Goal: Task Accomplishment & Management: Complete application form

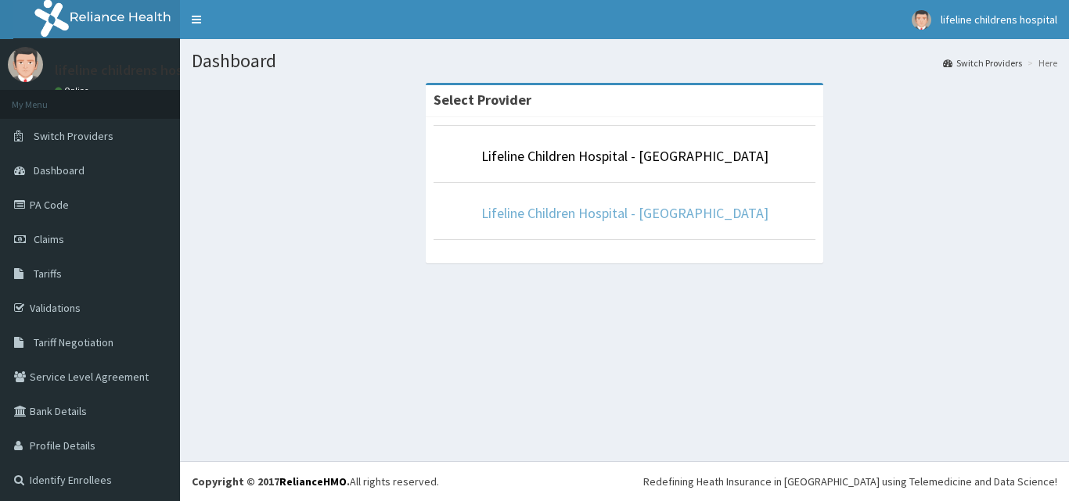
click at [619, 216] on link "Lifeline Children Hospital - [GEOGRAPHIC_DATA]" at bounding box center [624, 213] width 287 height 18
click at [570, 217] on link "Lifeline Children Hospital - [GEOGRAPHIC_DATA]" at bounding box center [624, 213] width 287 height 18
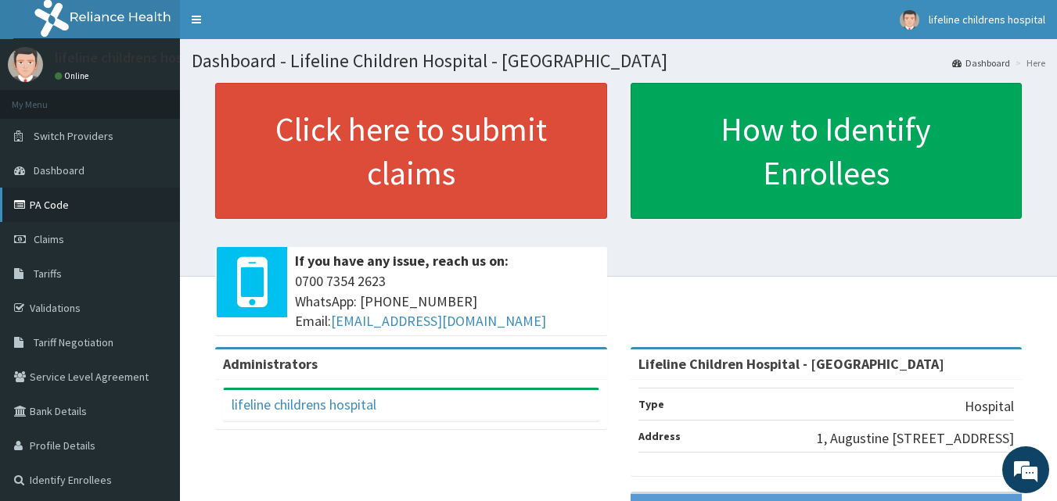
click at [85, 210] on link "PA Code" at bounding box center [90, 205] width 180 height 34
click at [71, 246] on link "Claims" at bounding box center [90, 239] width 180 height 34
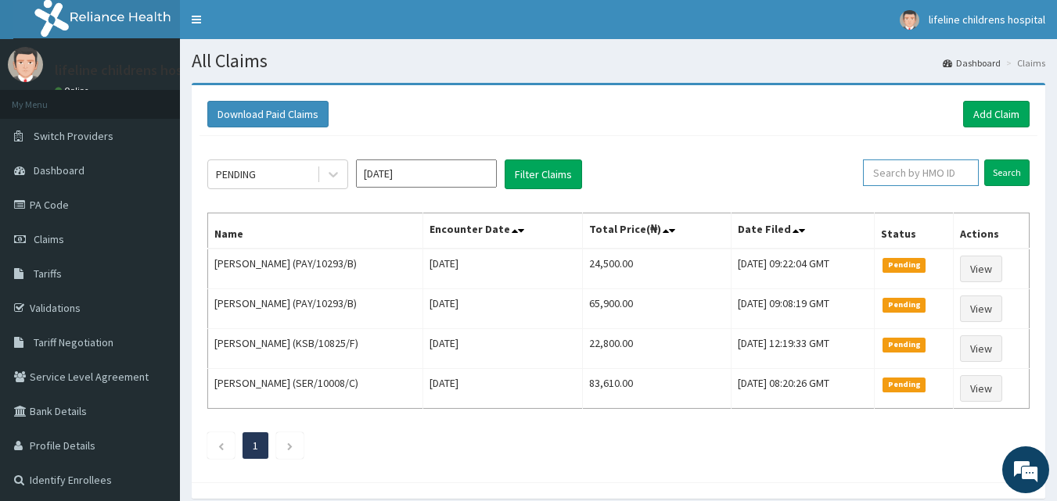
click at [915, 171] on input "text" at bounding box center [921, 173] width 116 height 27
type input "WPT/10029/A"
click at [1007, 167] on input "Search" at bounding box center [1006, 173] width 45 height 27
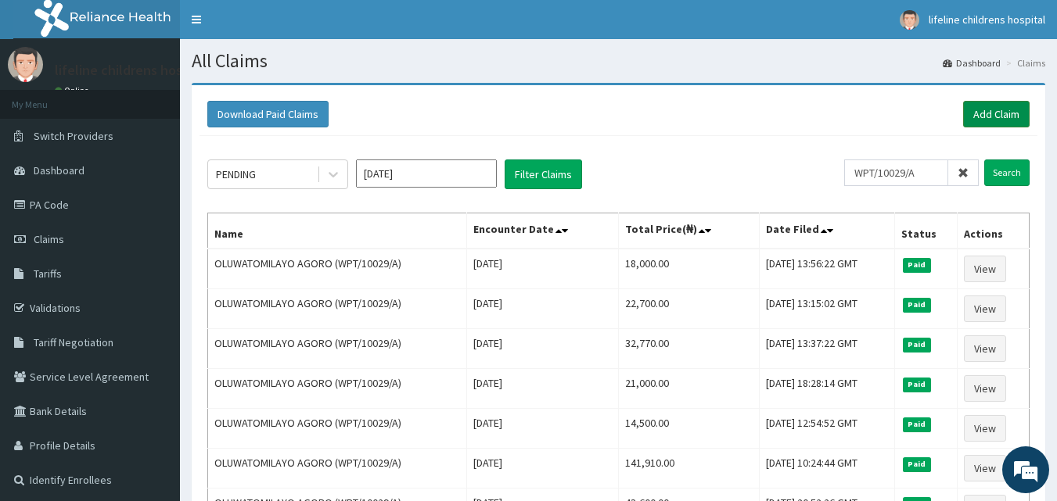
click at [1008, 111] on link "Add Claim" at bounding box center [996, 114] width 67 height 27
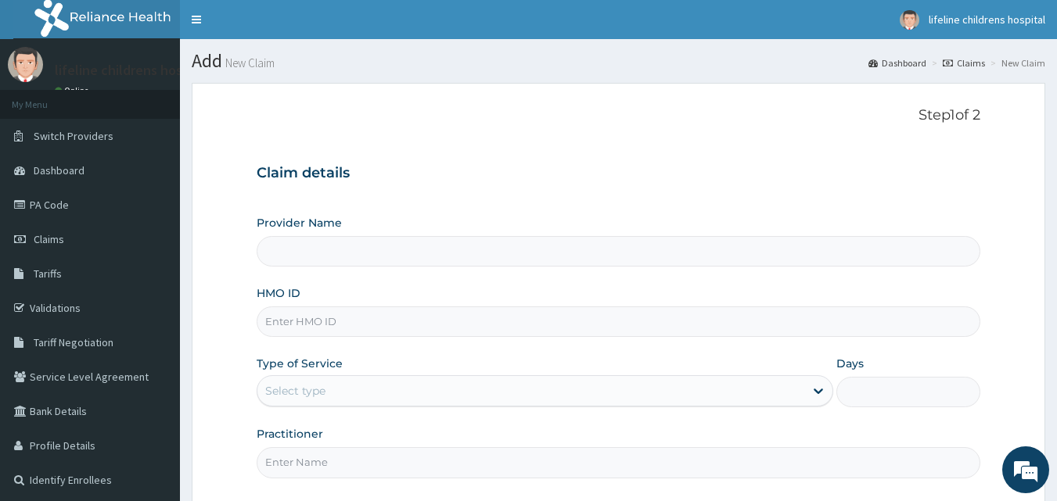
type input "Lifeline Children Hospital - [GEOGRAPHIC_DATA]"
click at [422, 324] on input "HMO ID" at bounding box center [619, 322] width 724 height 31
type input "WPT/10029/A"
click at [365, 388] on div "Select type" at bounding box center [530, 391] width 547 height 25
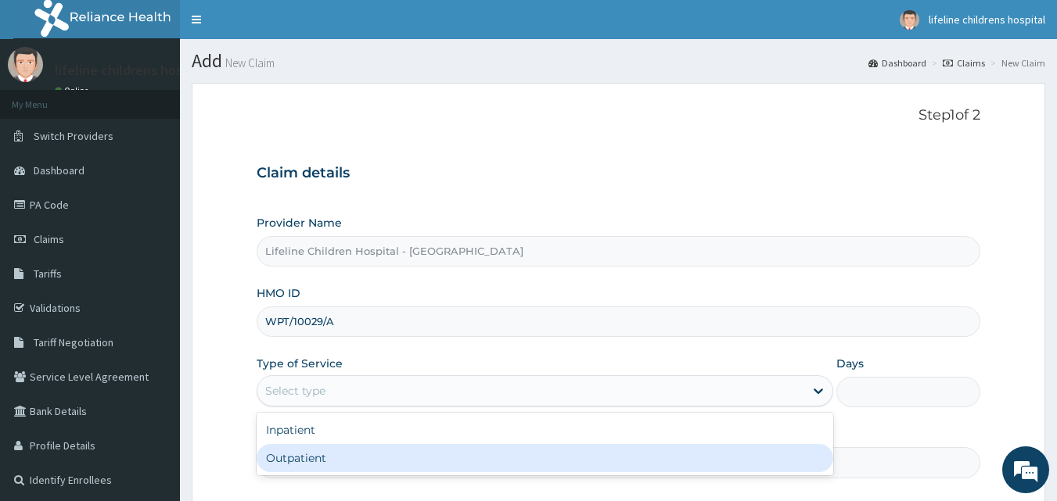
click at [332, 459] on div "Outpatient" at bounding box center [545, 458] width 577 height 28
type input "1"
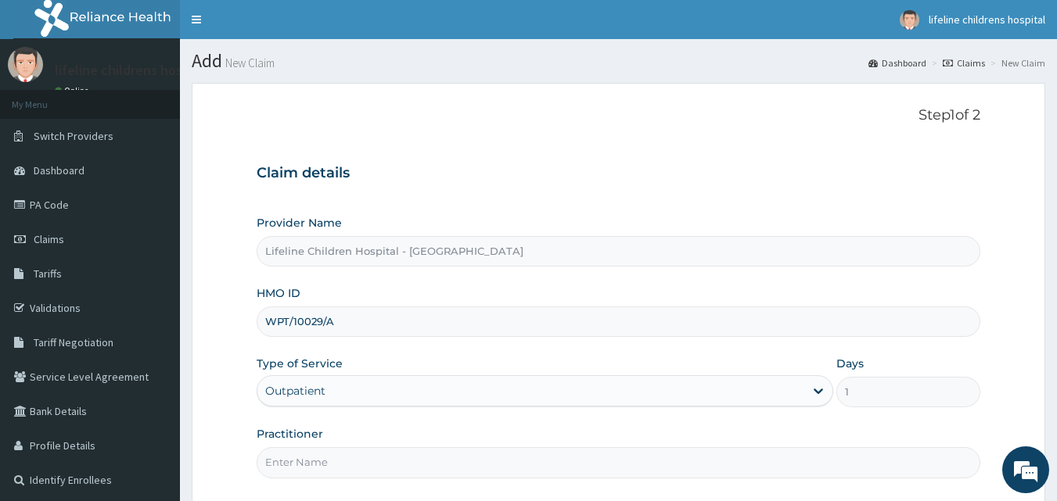
scroll to position [146, 0]
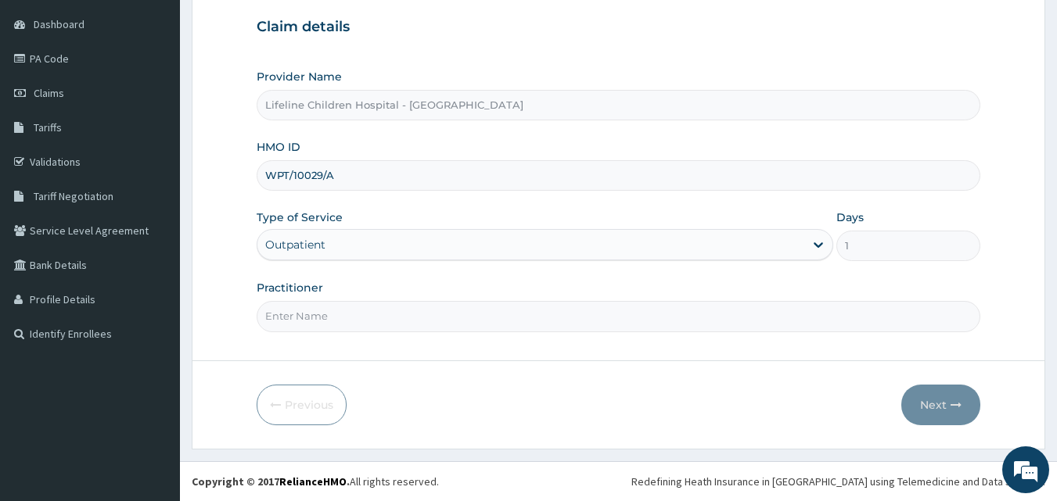
click at [405, 317] on input "Practitioner" at bounding box center [619, 316] width 724 height 31
type input "DR SEYI"
click at [954, 404] on icon "button" at bounding box center [956, 405] width 11 height 11
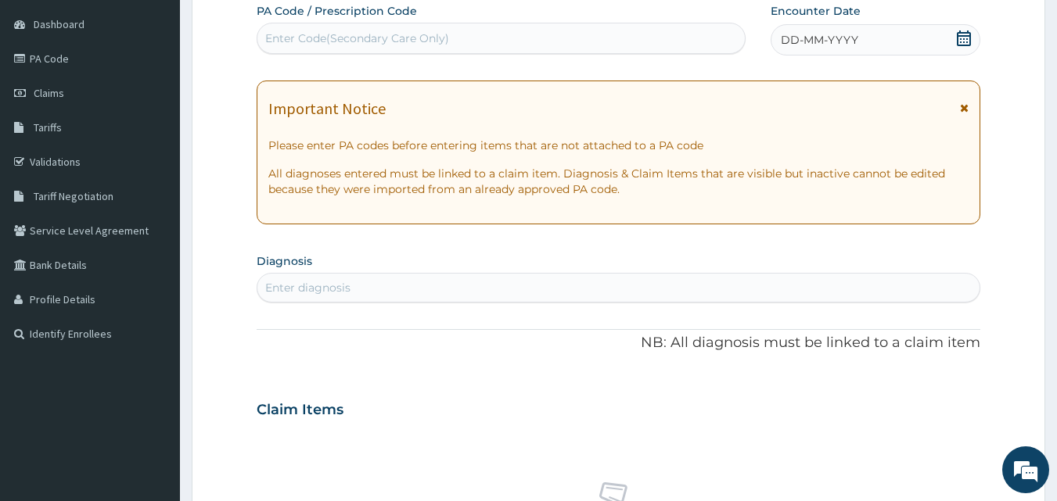
click at [964, 39] on icon at bounding box center [964, 39] width 14 height 16
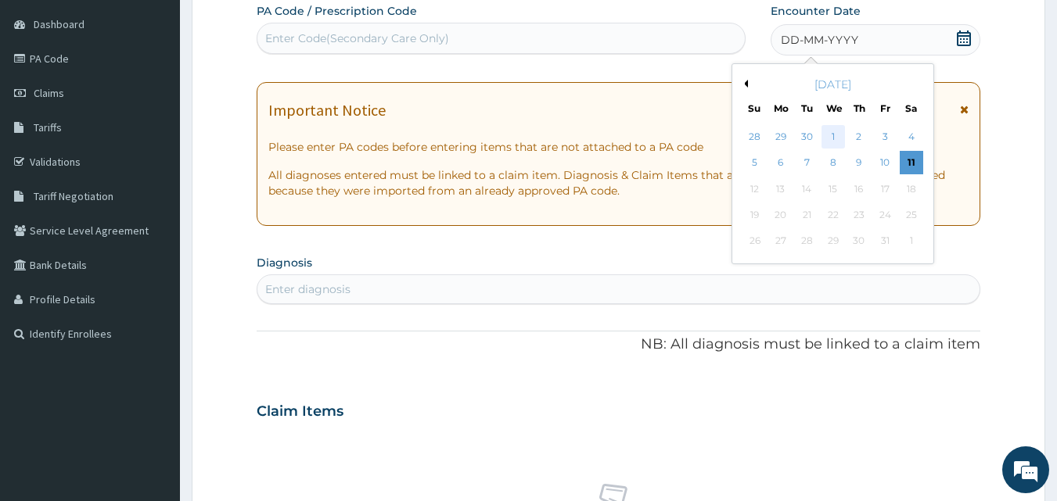
click at [834, 140] on div "1" at bounding box center [832, 136] width 23 height 23
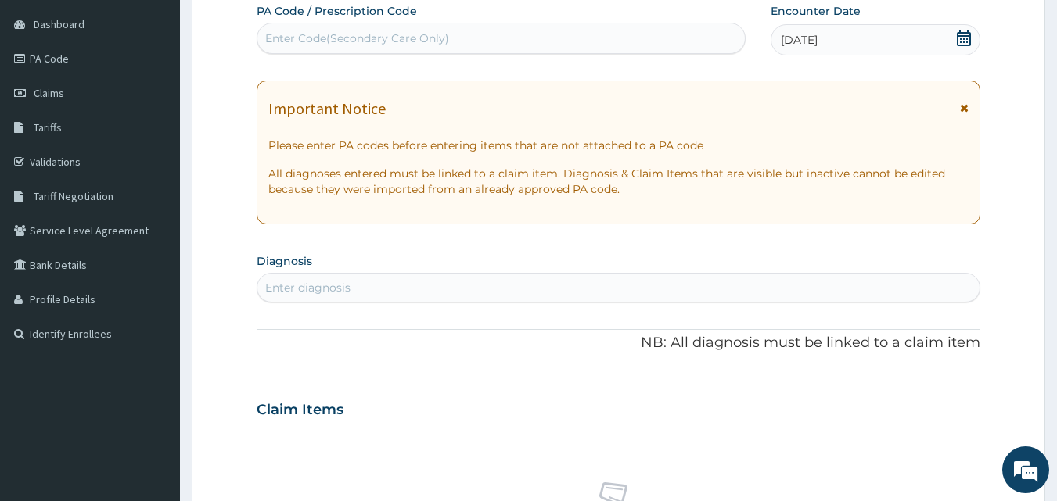
click at [968, 108] on icon at bounding box center [964, 107] width 9 height 11
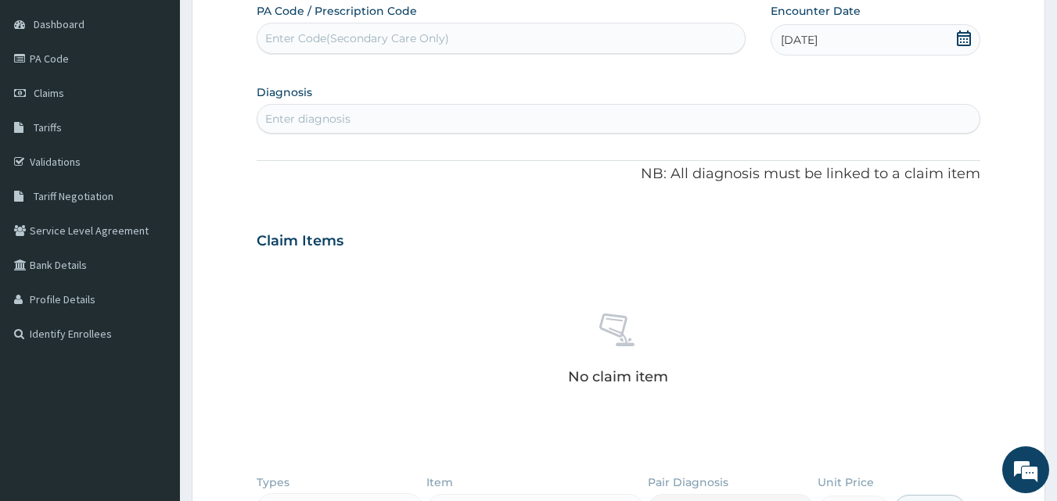
click at [519, 125] on div "Enter diagnosis" at bounding box center [618, 118] width 723 height 25
type input "G"
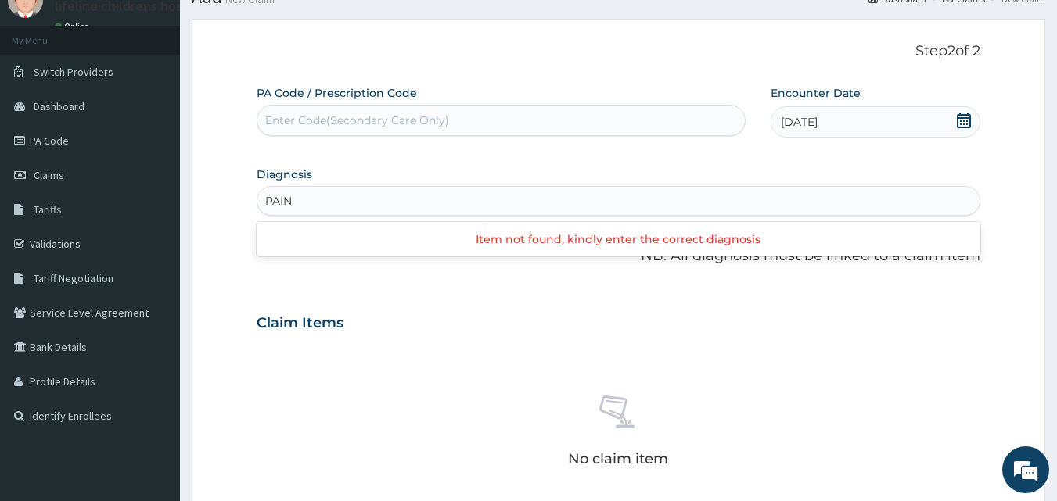
scroll to position [65, 0]
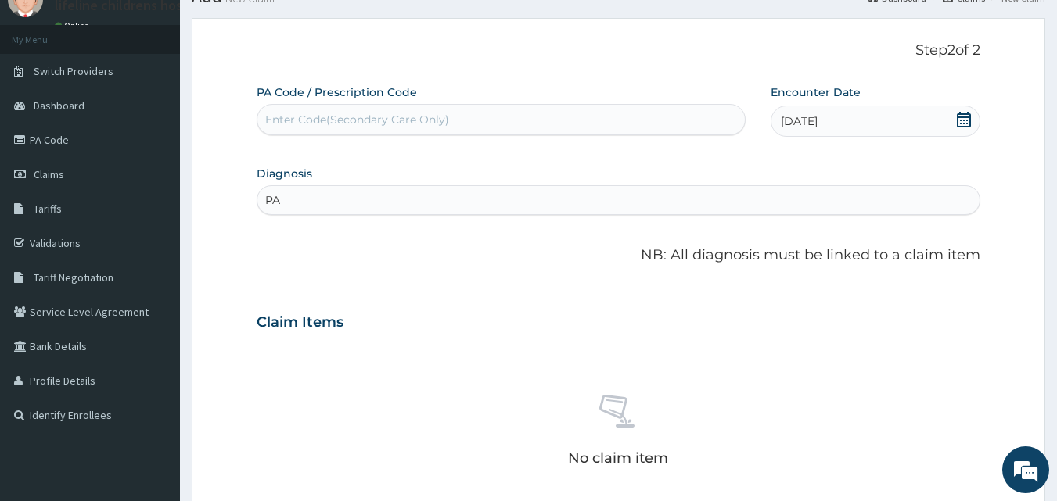
type input "P"
type input "G"
type input "PAIN"
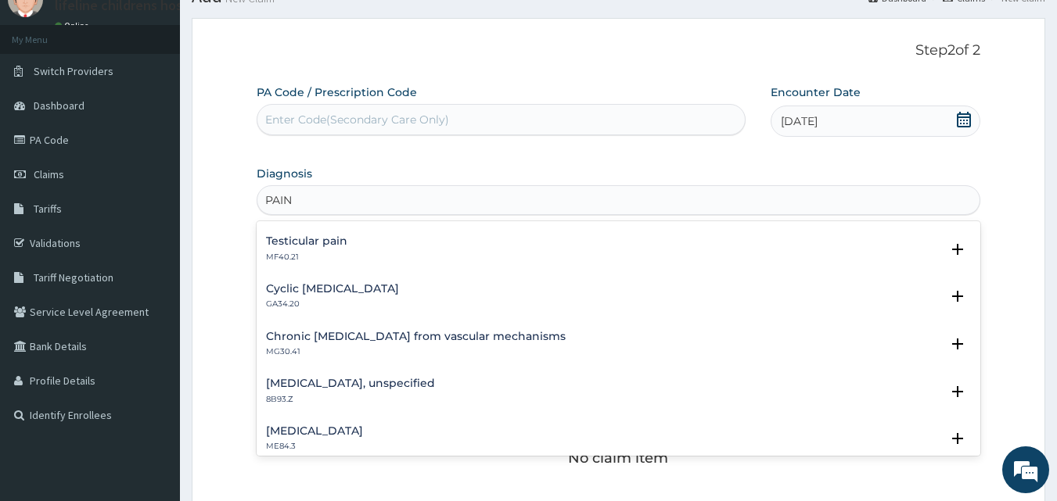
scroll to position [2024, 0]
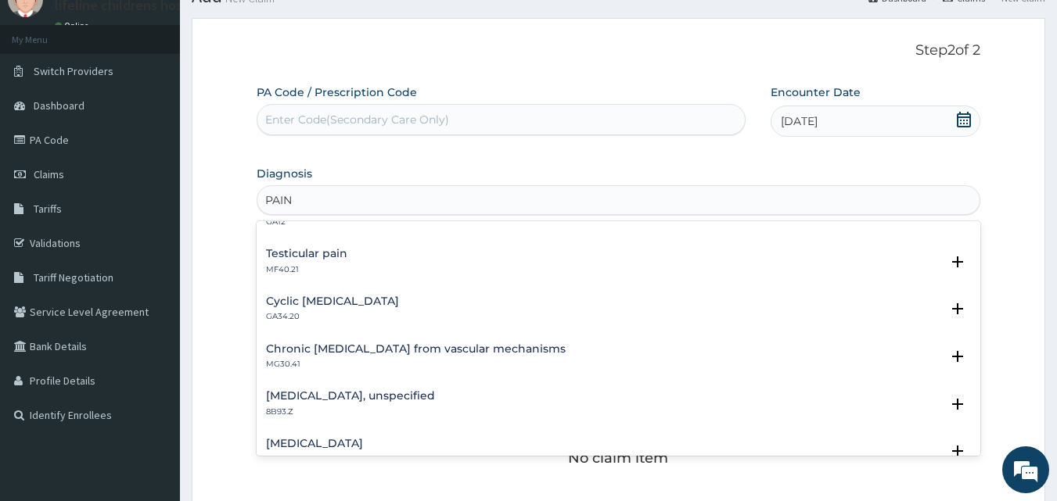
click at [326, 257] on h4 "Testicular pain" at bounding box center [306, 254] width 81 height 12
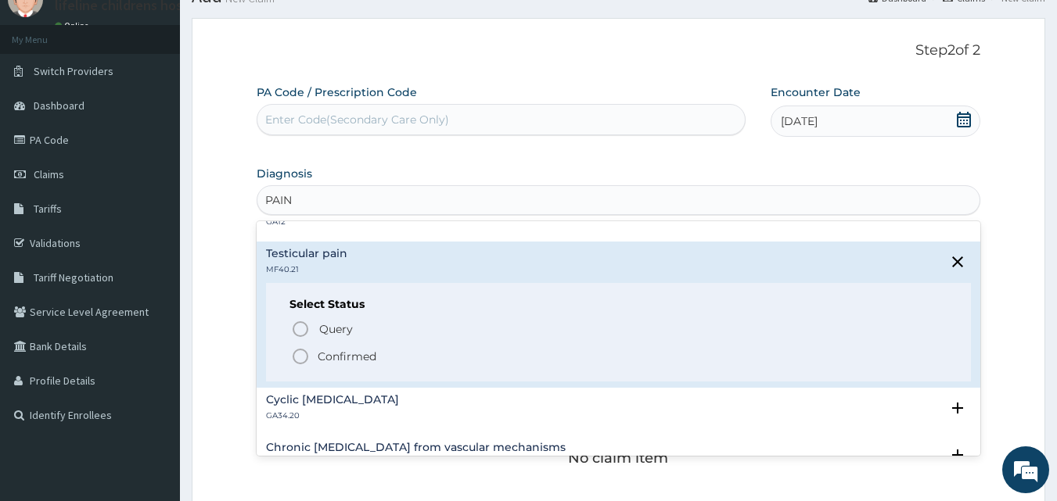
click at [338, 359] on p "Confirmed" at bounding box center [347, 357] width 59 height 16
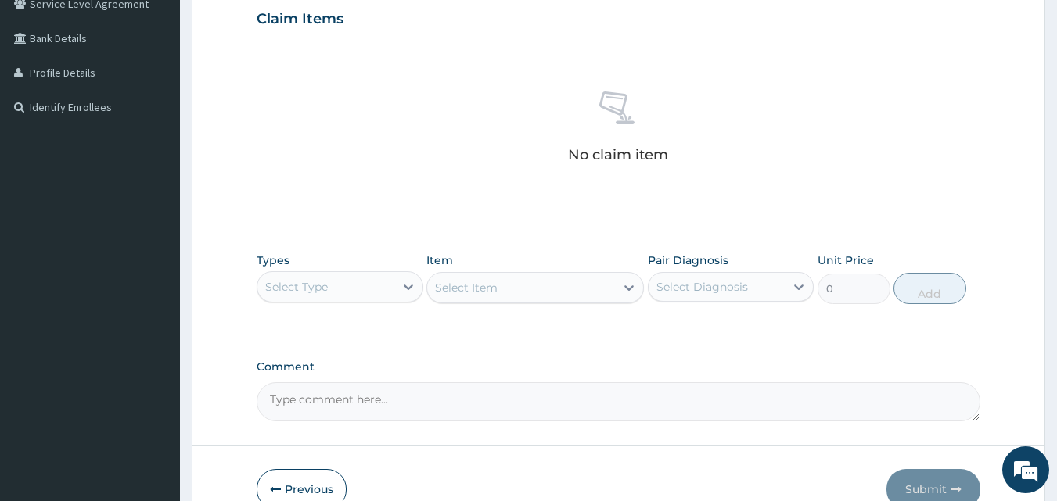
scroll to position [458, 0]
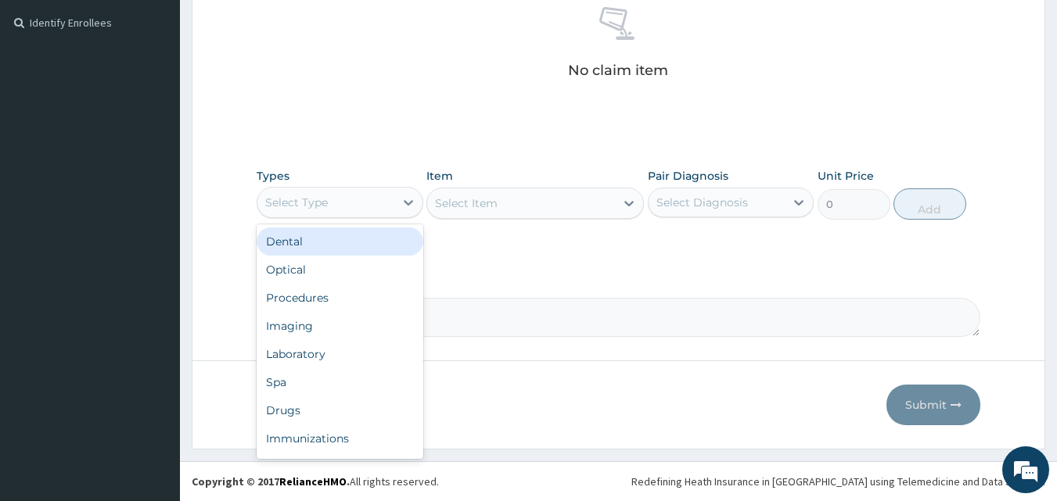
click at [368, 203] on div "Select Type" at bounding box center [325, 202] width 137 height 25
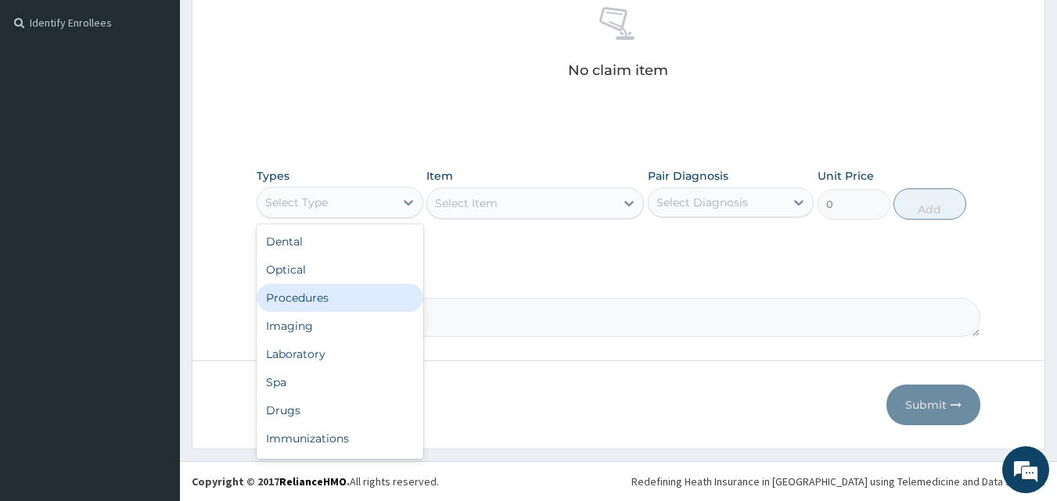
click at [312, 298] on div "Procedures" at bounding box center [340, 298] width 167 height 28
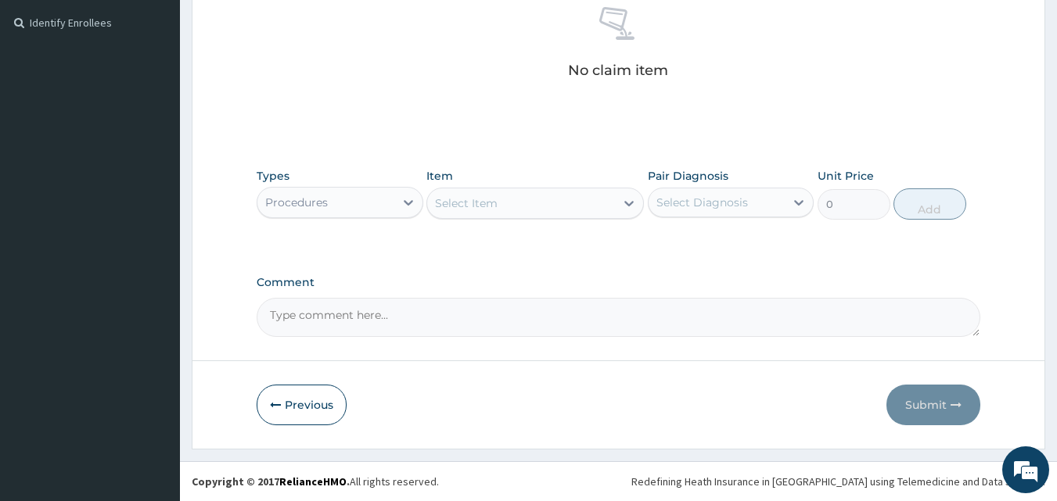
click at [574, 203] on div "Select Item" at bounding box center [521, 203] width 188 height 25
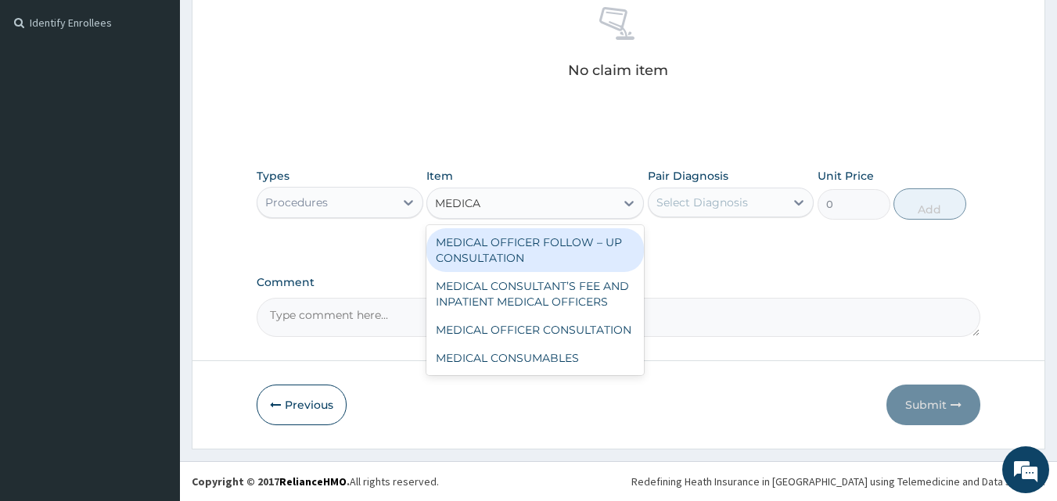
type input "MEDICAL"
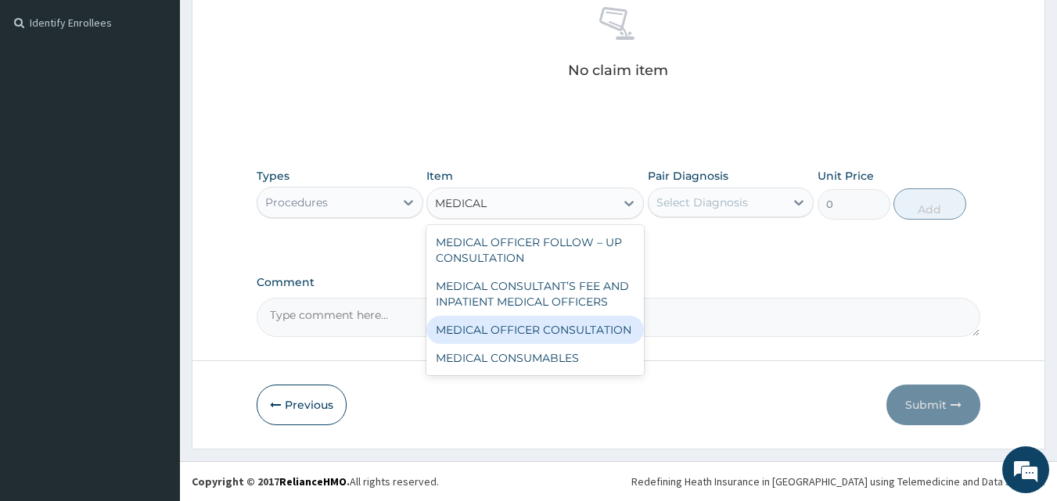
click at [520, 331] on div "MEDICAL OFFICER CONSULTATION" at bounding box center [534, 330] width 217 height 28
type input "10500"
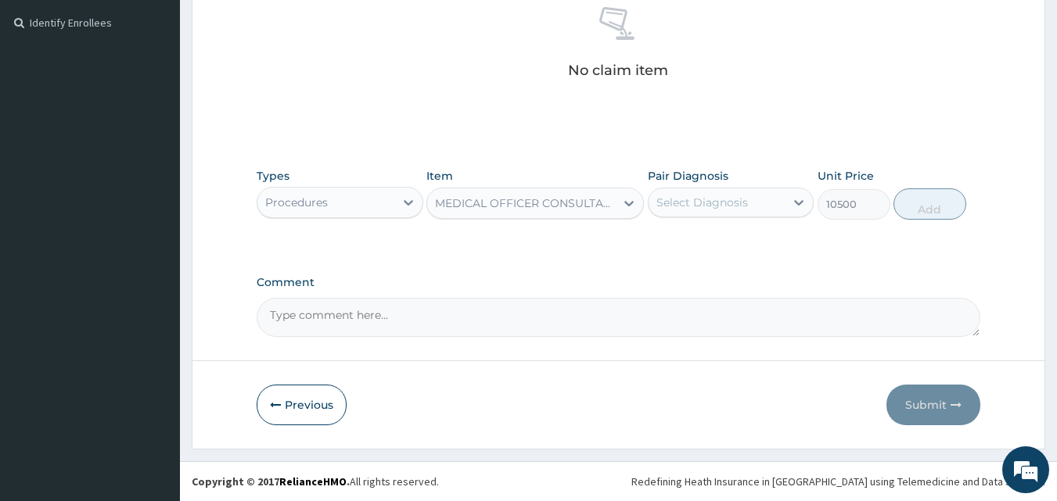
click at [714, 203] on div "Select Diagnosis" at bounding box center [702, 203] width 92 height 16
click at [703, 237] on label "Testicular pain" at bounding box center [714, 241] width 81 height 16
checkbox input "true"
click at [936, 196] on button "Add" at bounding box center [929, 204] width 73 height 31
type input "0"
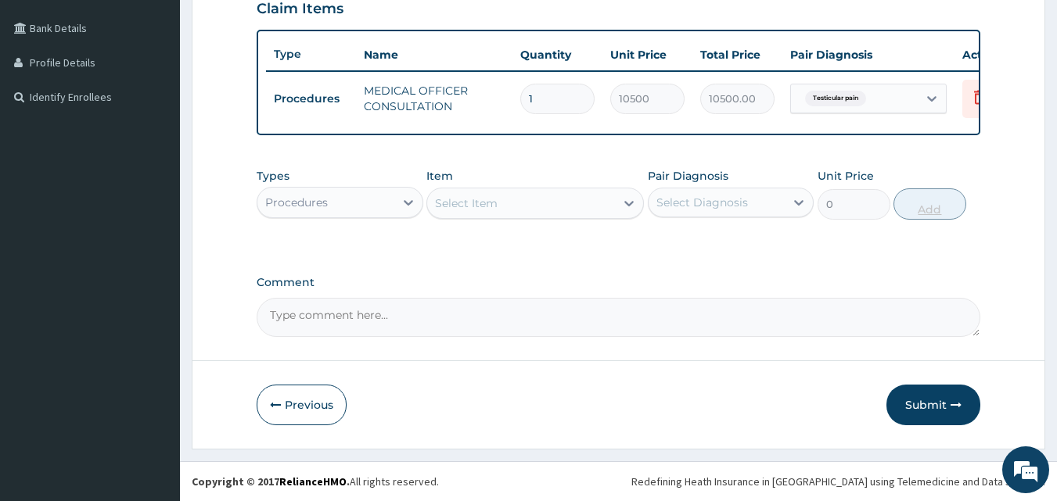
scroll to position [395, 0]
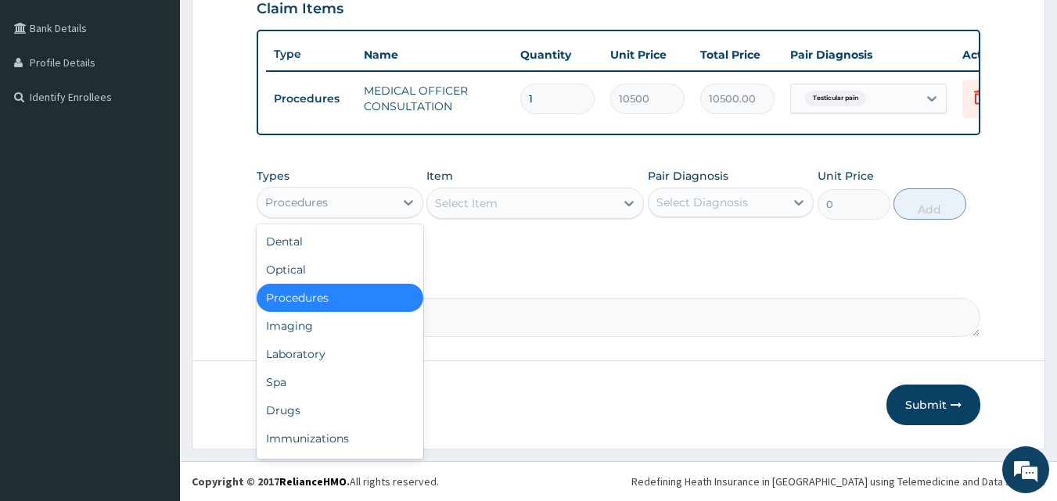
click at [366, 208] on div "Procedures" at bounding box center [325, 202] width 137 height 25
click at [318, 353] on div "Laboratory" at bounding box center [340, 354] width 167 height 28
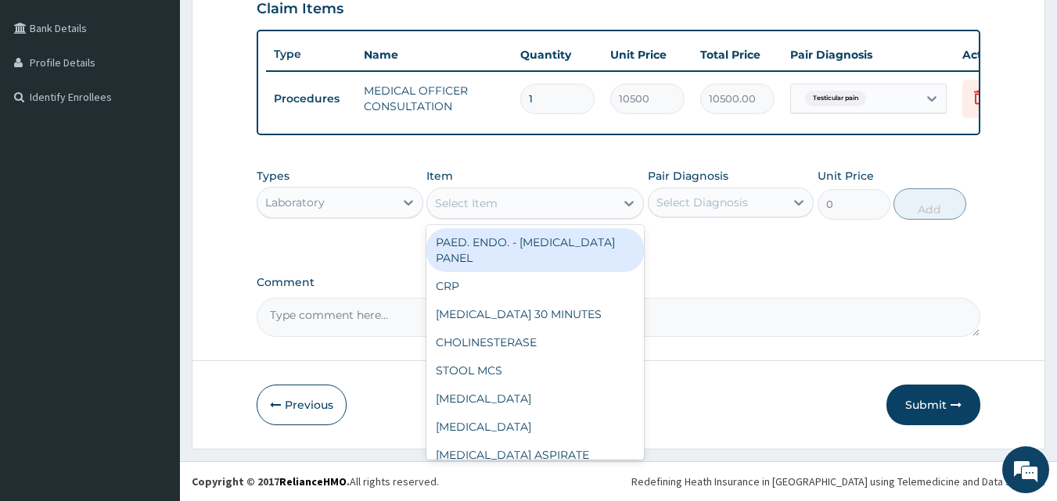
click at [504, 207] on div "Select Item" at bounding box center [521, 203] width 188 height 25
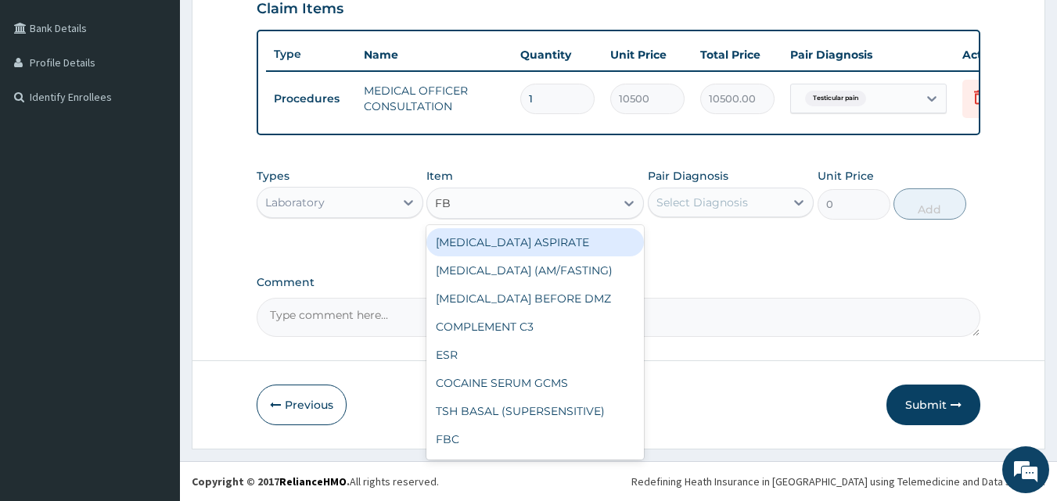
type input "FBC"
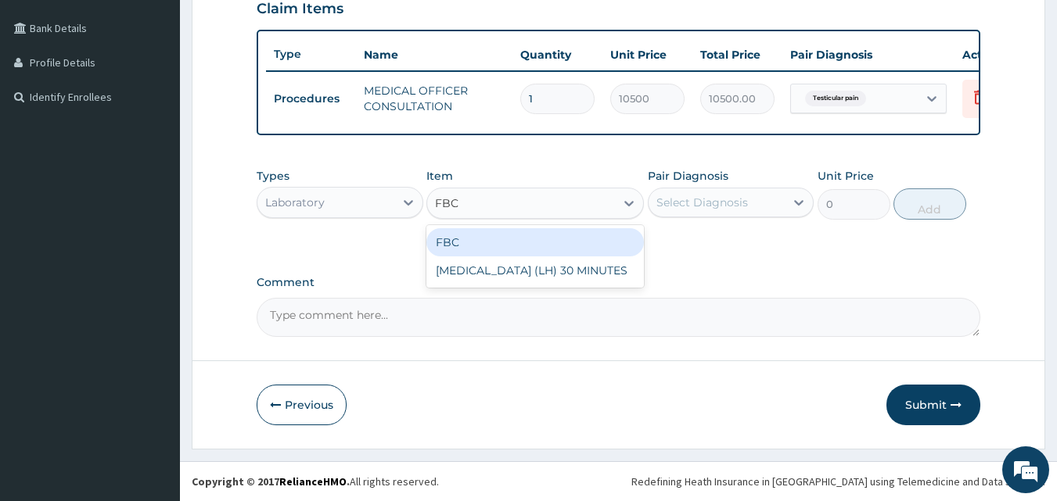
click at [516, 241] on div "FBC" at bounding box center [534, 242] width 217 height 28
type input "4500"
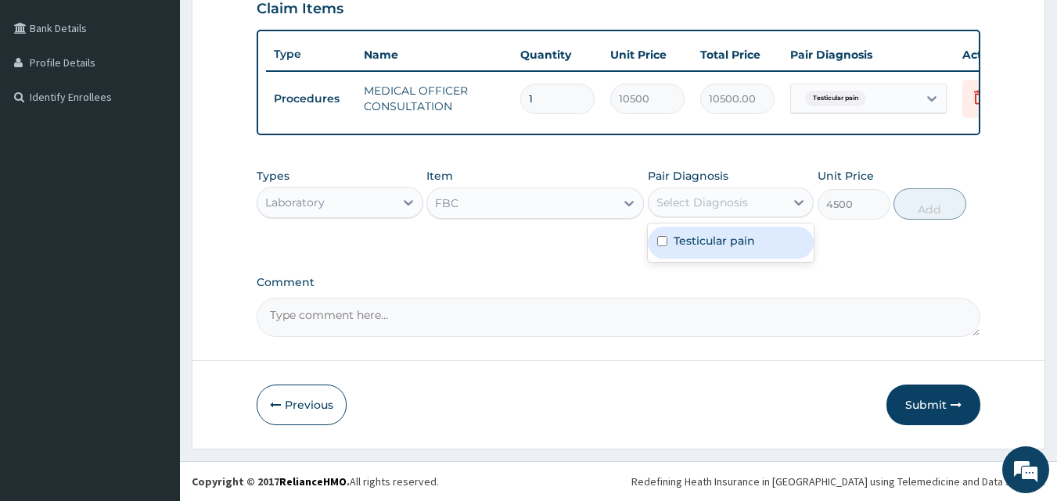
click at [674, 197] on div "Select Diagnosis" at bounding box center [702, 203] width 92 height 16
click at [694, 243] on label "Testicular pain" at bounding box center [714, 241] width 81 height 16
checkbox input "true"
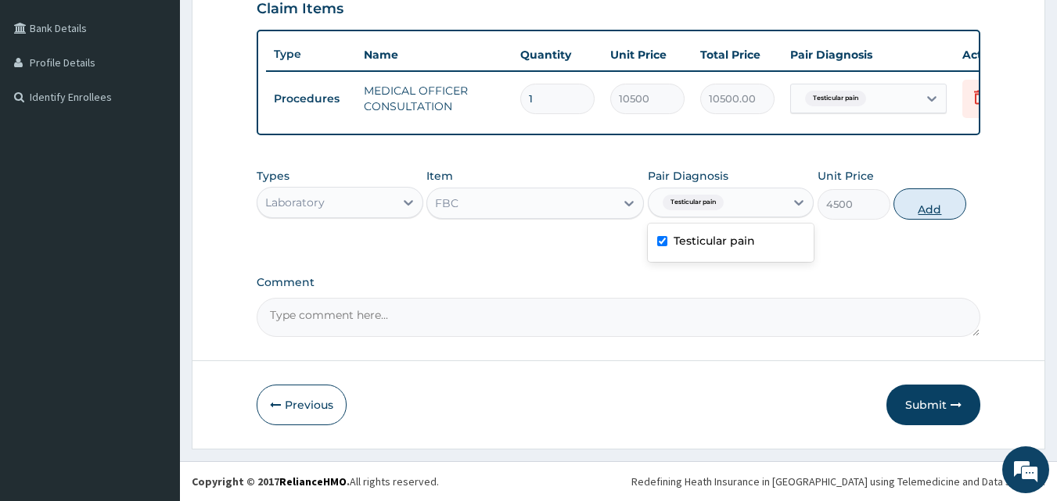
click at [908, 207] on button "Add" at bounding box center [929, 204] width 73 height 31
type input "0"
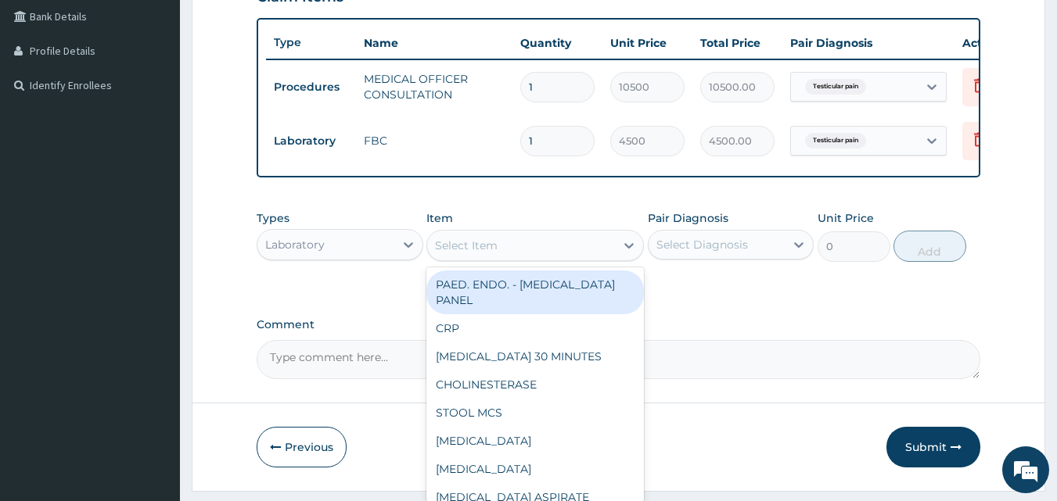
click at [498, 257] on div "Select Item" at bounding box center [521, 245] width 188 height 25
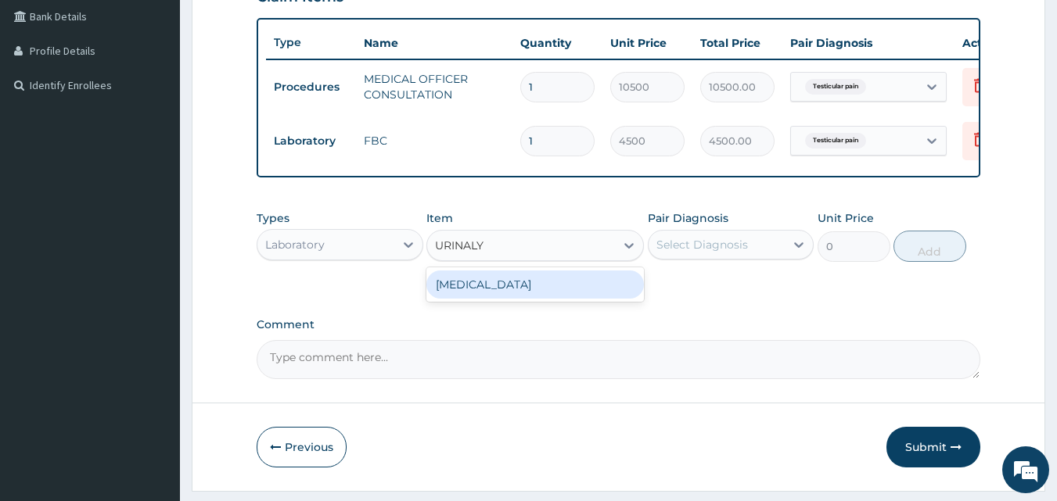
type input "URINALYS"
click at [489, 293] on div "URINALYSIS" at bounding box center [534, 285] width 217 height 28
type input "2000"
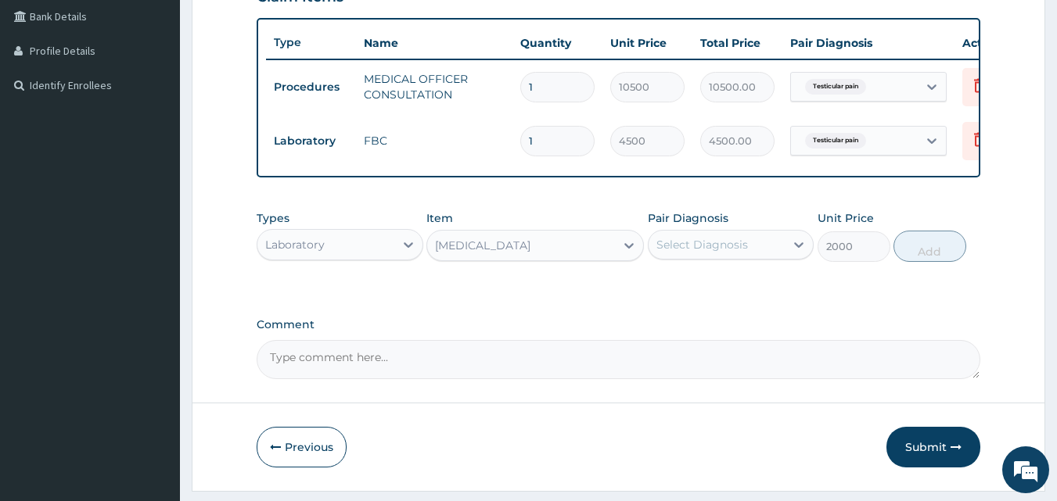
click at [717, 253] on div "Select Diagnosis" at bounding box center [702, 245] width 92 height 16
click at [710, 291] on label "Testicular pain" at bounding box center [714, 283] width 81 height 16
checkbox input "true"
click at [933, 253] on button "Add" at bounding box center [929, 246] width 73 height 31
type input "0"
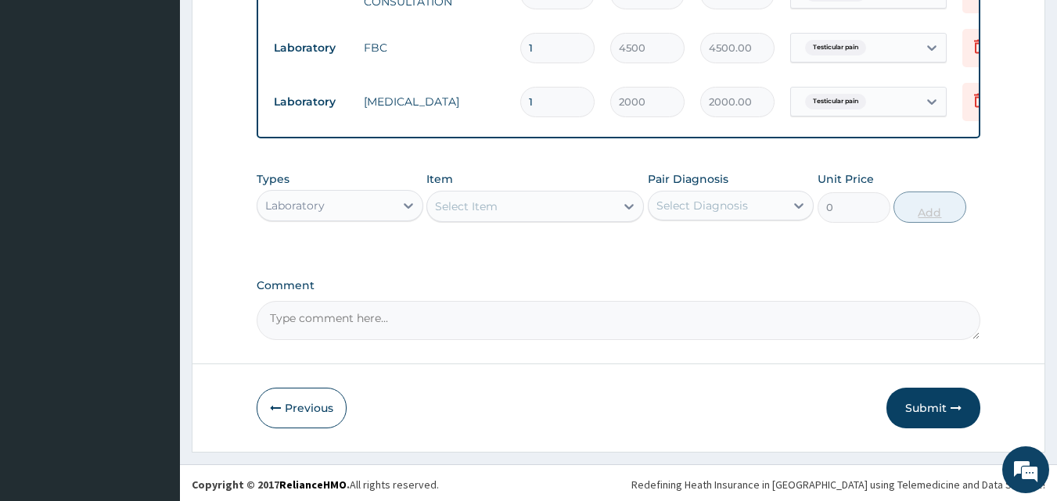
scroll to position [503, 0]
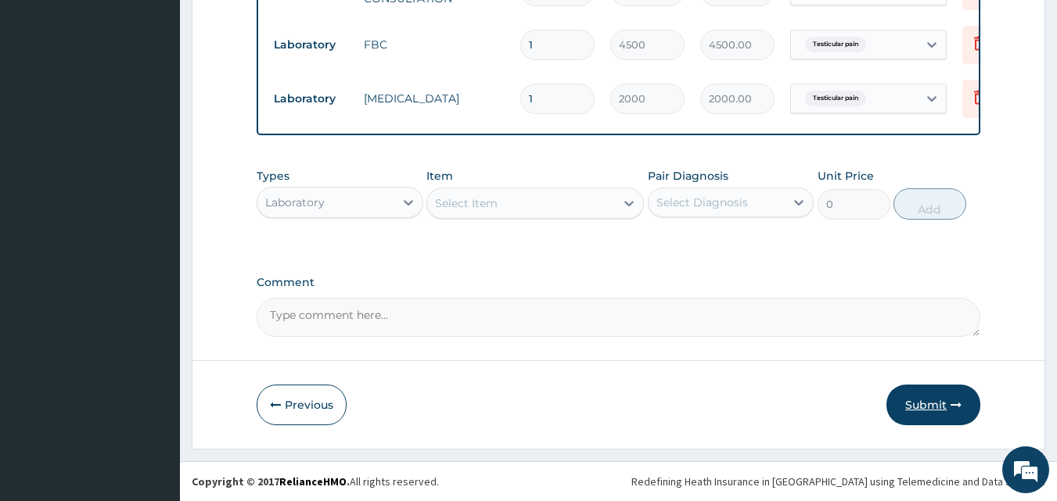
click at [928, 402] on button "Submit" at bounding box center [933, 405] width 94 height 41
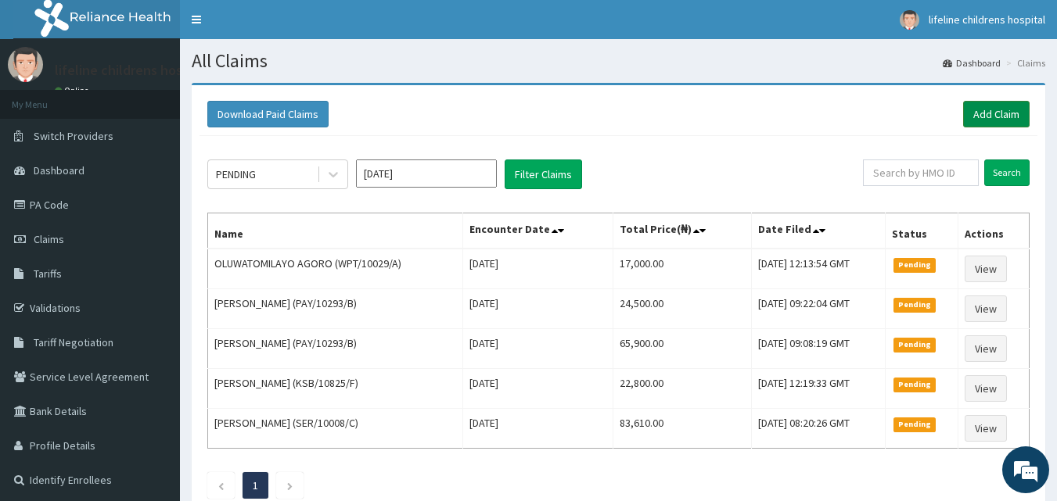
click at [998, 119] on link "Add Claim" at bounding box center [996, 114] width 67 height 27
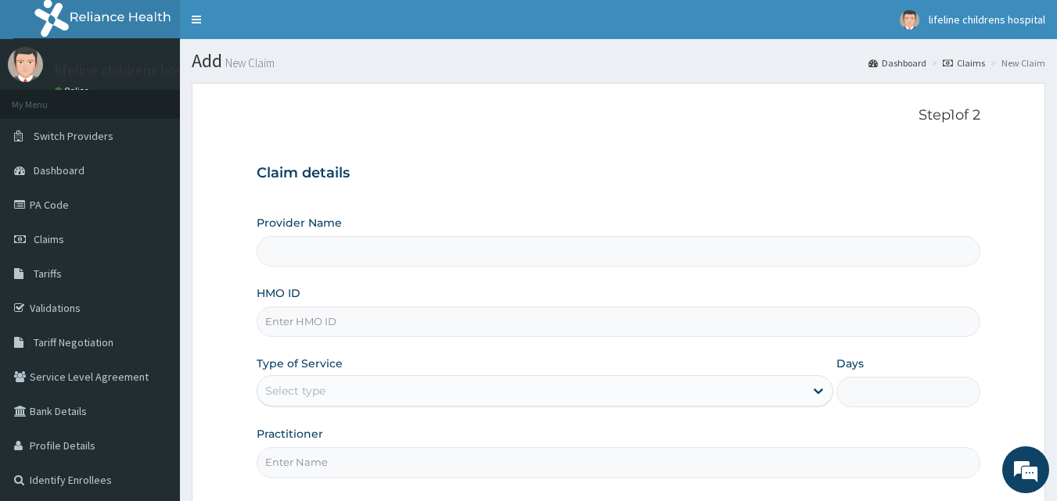
type input "Lifeline Children Hospital - [GEOGRAPHIC_DATA]"
click at [404, 321] on input "HMO ID" at bounding box center [619, 322] width 724 height 31
type input "KUD/10218/C"
click at [325, 400] on div "Select type" at bounding box center [530, 391] width 547 height 25
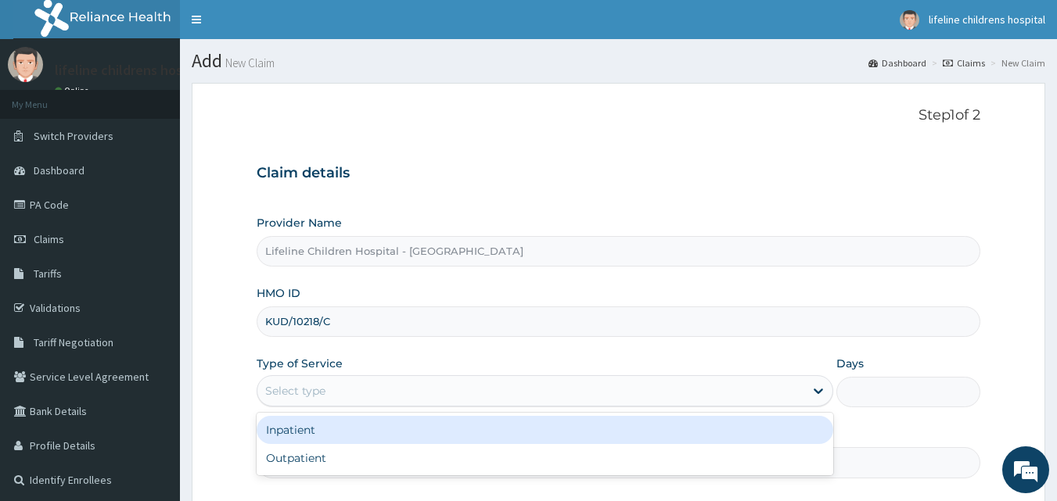
click at [324, 435] on div "Inpatient" at bounding box center [545, 430] width 577 height 28
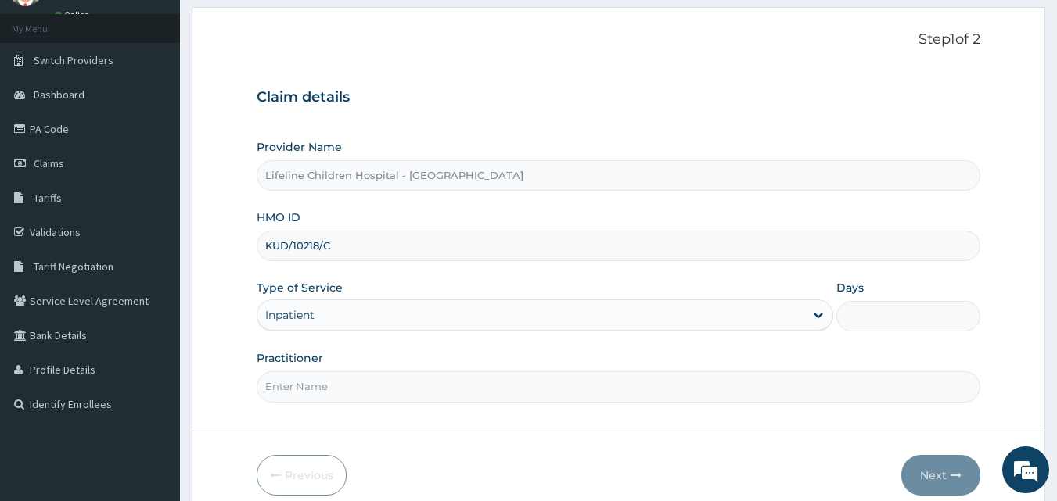
scroll to position [77, 0]
click at [931, 317] on input "Days" at bounding box center [908, 315] width 144 height 31
type input "1"
click at [566, 426] on form "Step 1 of 2 Claim details Provider Name Lifeline Children Hospital - Lekki HMO …" at bounding box center [619, 262] width 854 height 513
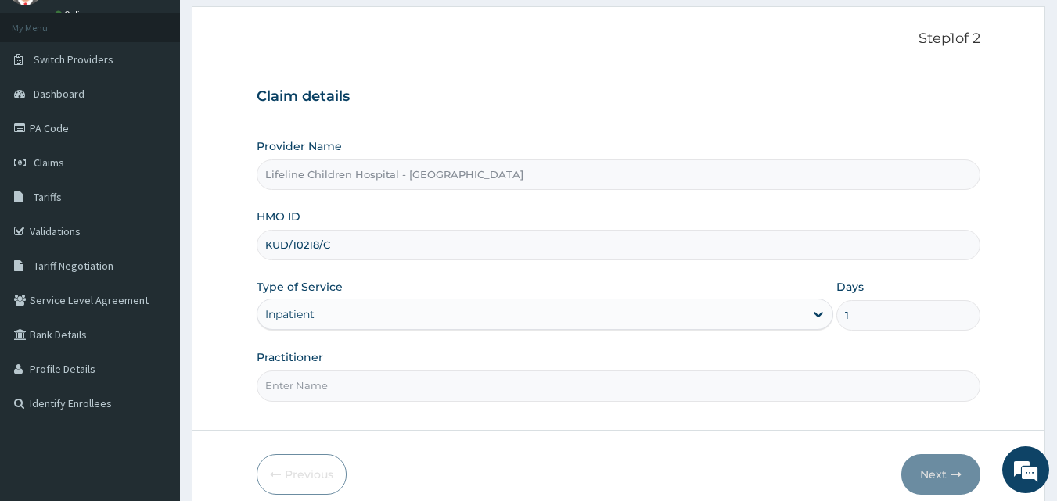
click at [483, 394] on input "Practitioner" at bounding box center [619, 386] width 724 height 31
type input "[PERSON_NAME]"
click at [951, 469] on button "Next" at bounding box center [940, 475] width 79 height 41
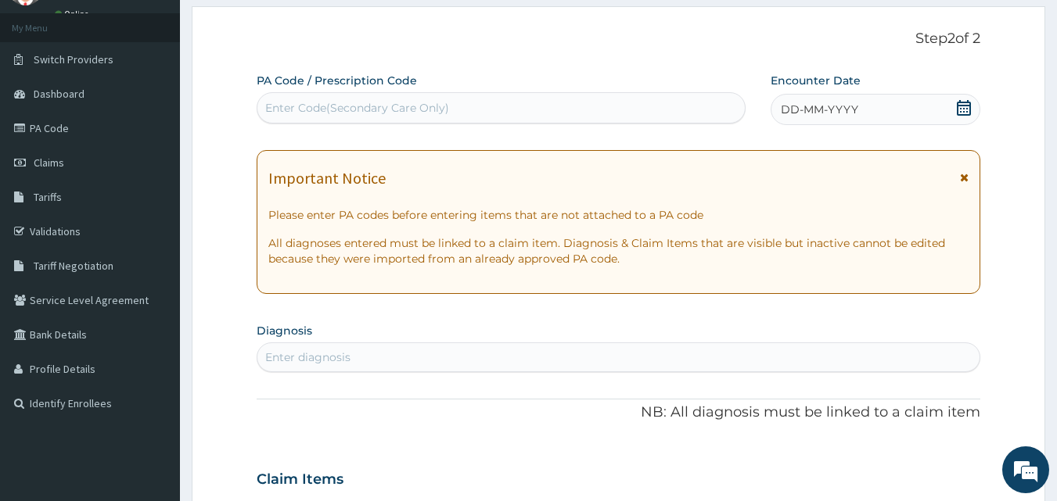
click at [951, 469] on div "Claim Items" at bounding box center [619, 476] width 724 height 41
click at [456, 109] on div "Enter Code(Secondary Care Only)" at bounding box center [501, 107] width 488 height 25
paste input "PA/C23B18"
type input "PA/C23B18"
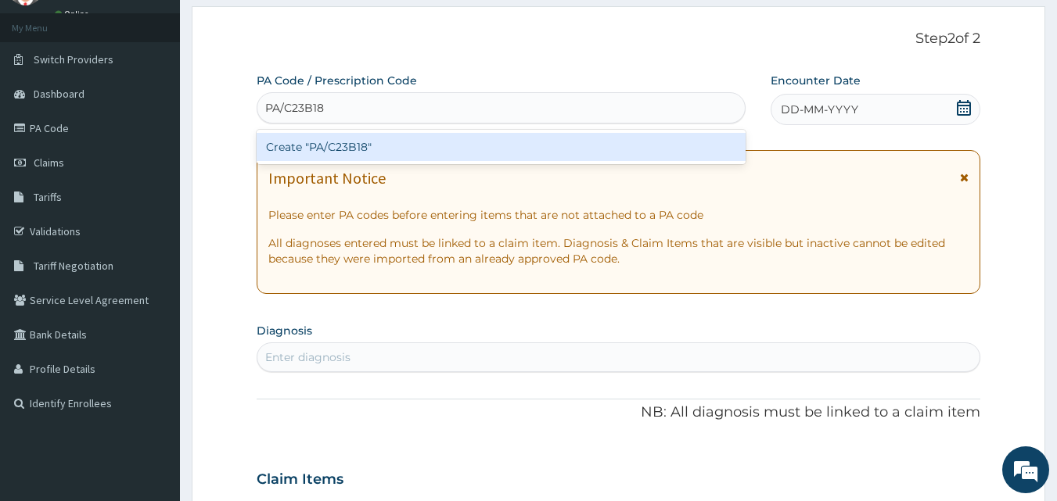
click at [364, 145] on div "Create "PA/C23B18"" at bounding box center [502, 147] width 490 height 28
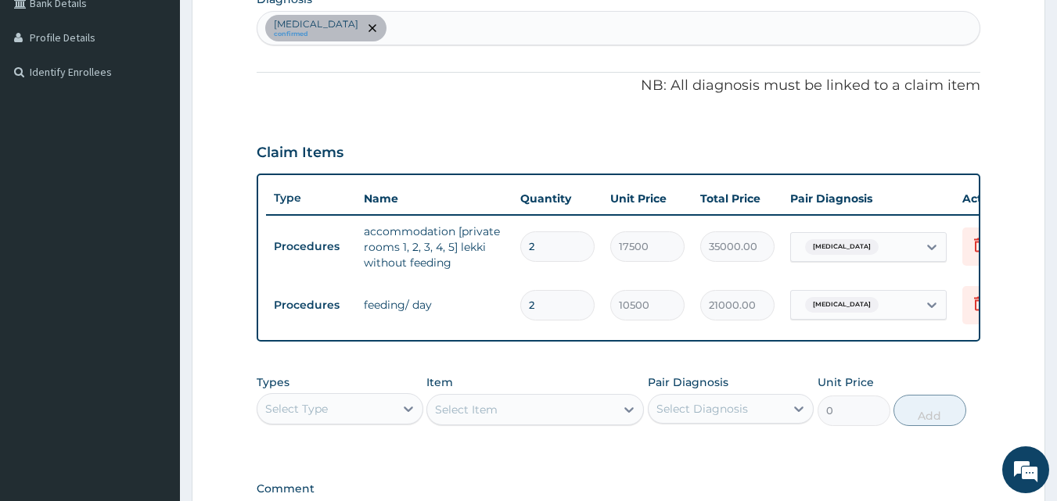
scroll to position [408, 0]
click at [480, 29] on div "[MEDICAL_DATA] confirmed" at bounding box center [618, 29] width 723 height 33
type input "VOMIT"
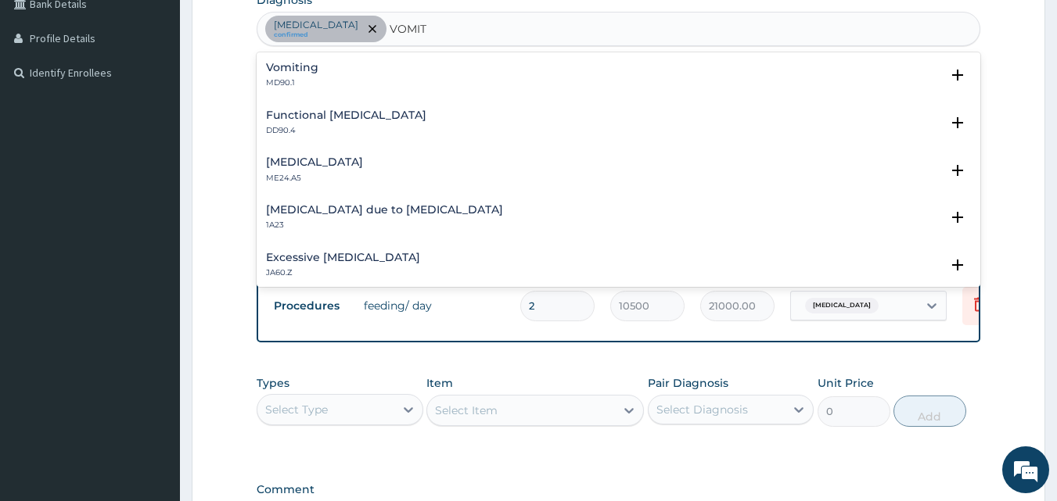
click at [295, 75] on div "Vomiting MD90.1" at bounding box center [292, 75] width 52 height 27
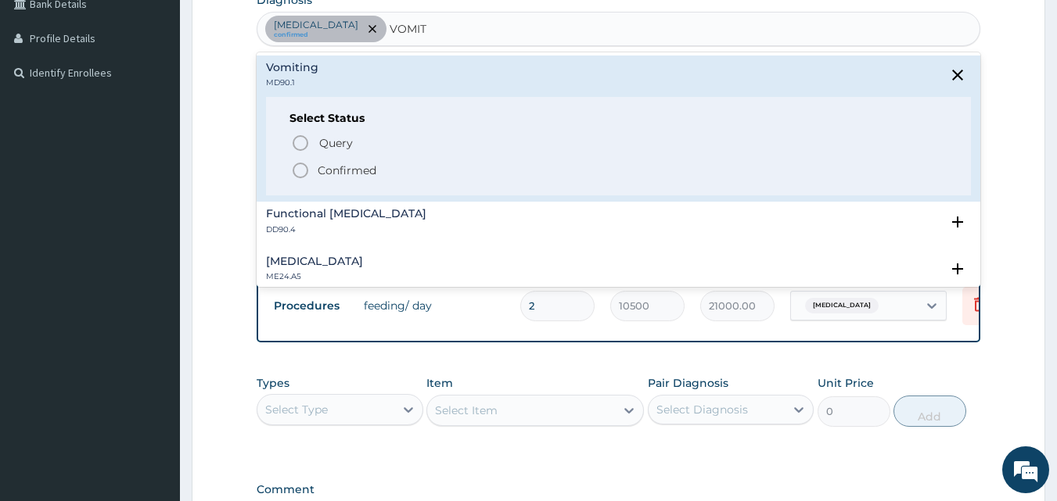
click at [376, 171] on span "Confirmed" at bounding box center [619, 170] width 657 height 19
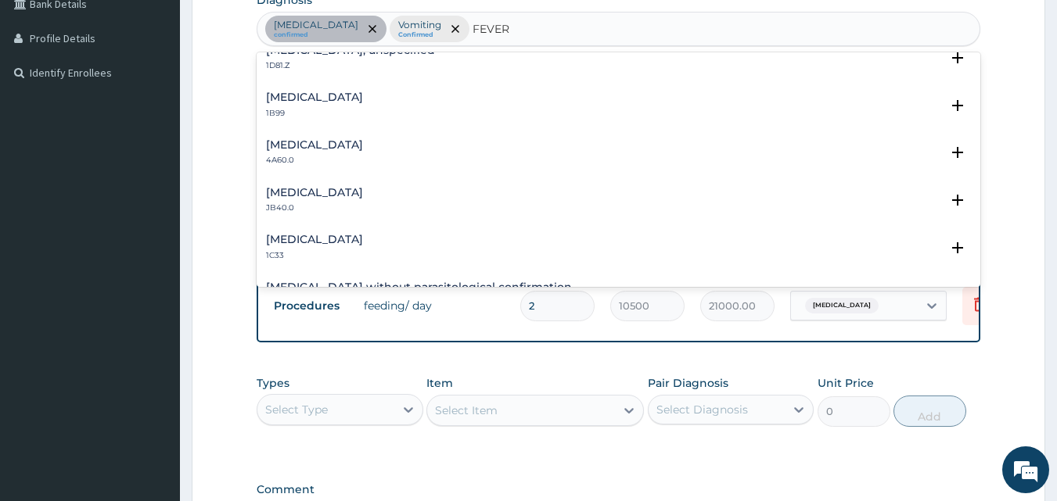
scroll to position [0, 0]
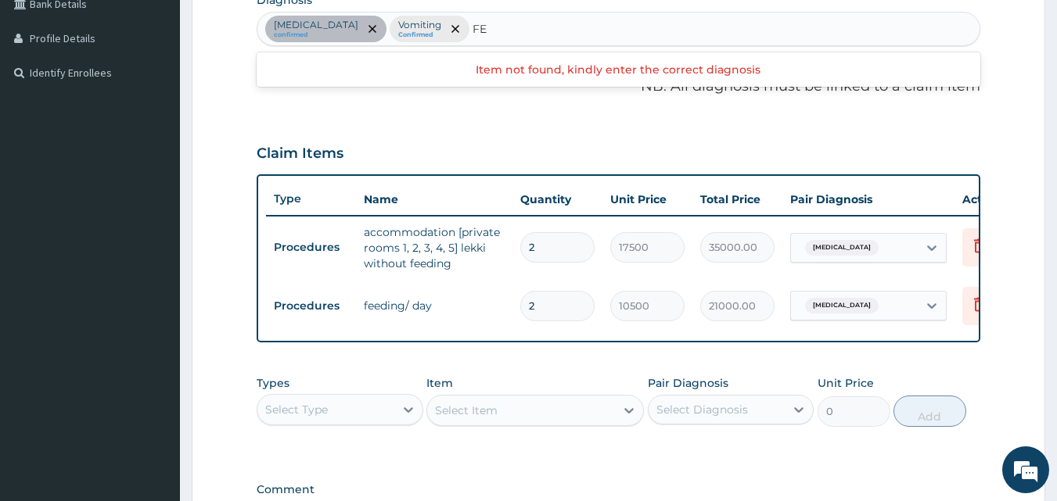
type input "F"
type input "R"
type input "FEVER"
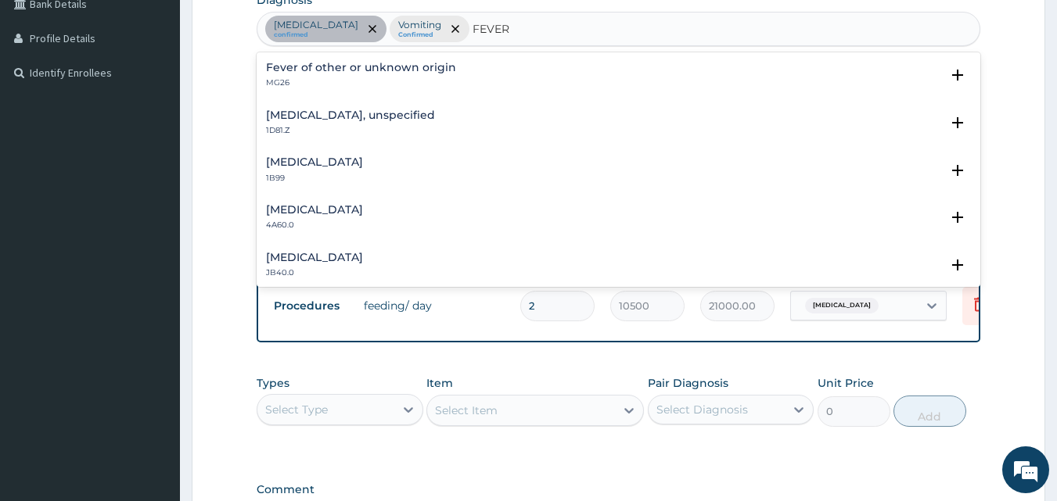
click at [340, 81] on p "MG26" at bounding box center [361, 82] width 190 height 11
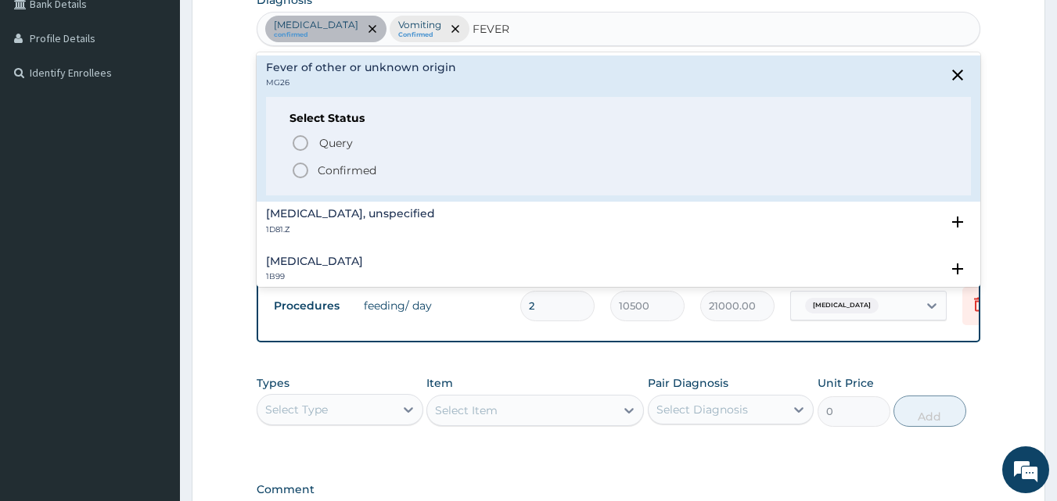
click at [347, 164] on p "Confirmed" at bounding box center [347, 171] width 59 height 16
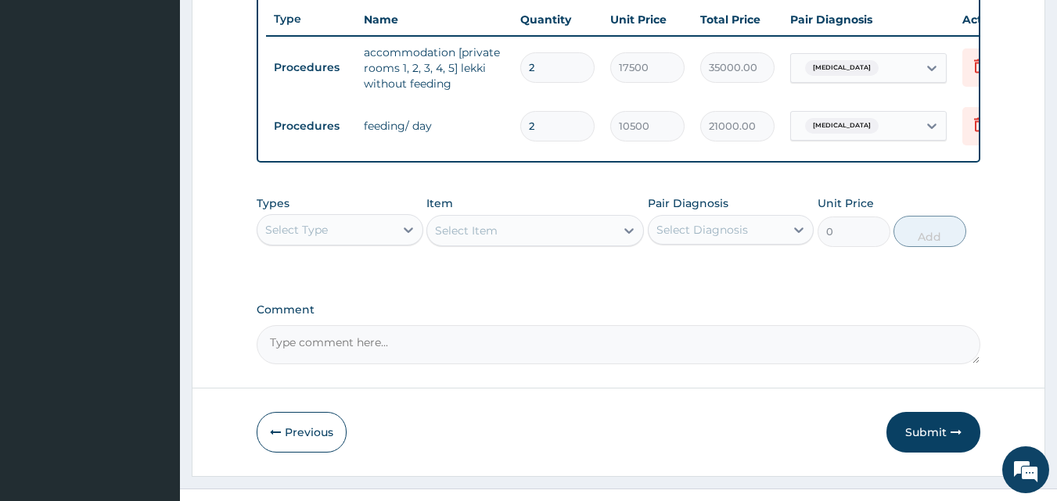
scroll to position [624, 0]
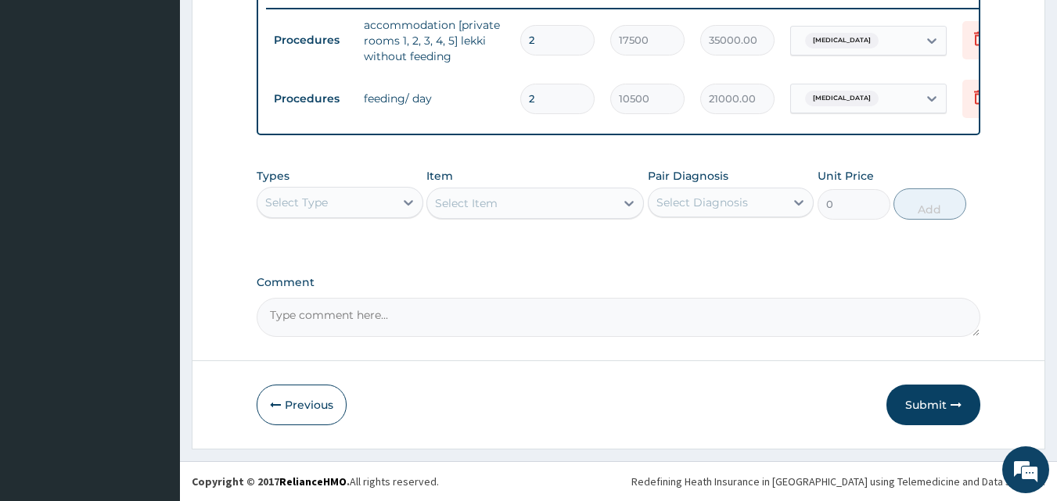
click at [379, 199] on div "Select Type" at bounding box center [325, 202] width 137 height 25
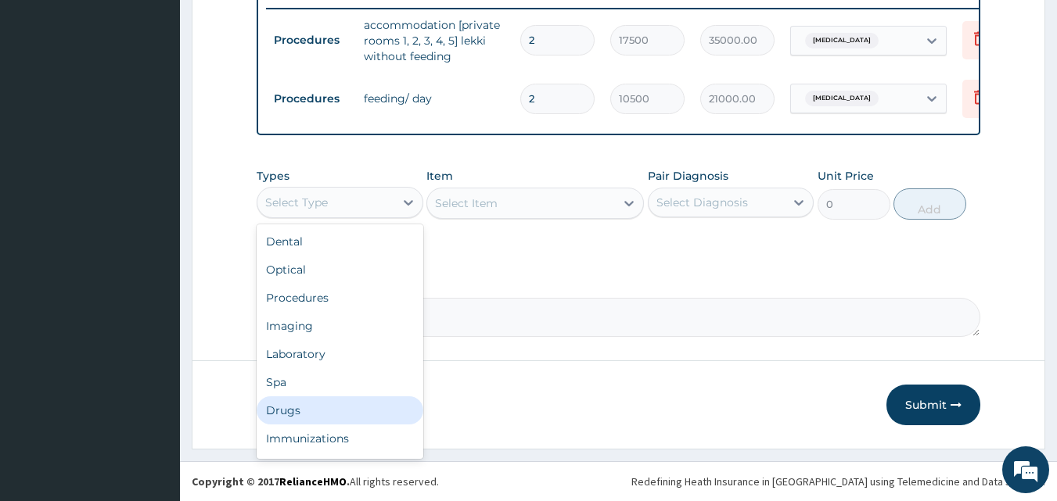
click at [282, 420] on div "Drugs" at bounding box center [340, 411] width 167 height 28
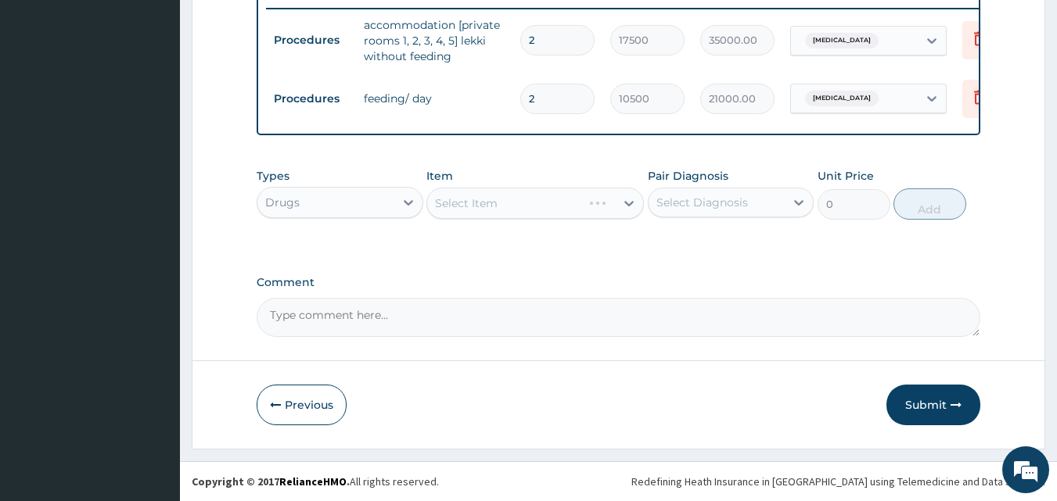
click at [509, 214] on div "Select Item" at bounding box center [534, 203] width 217 height 31
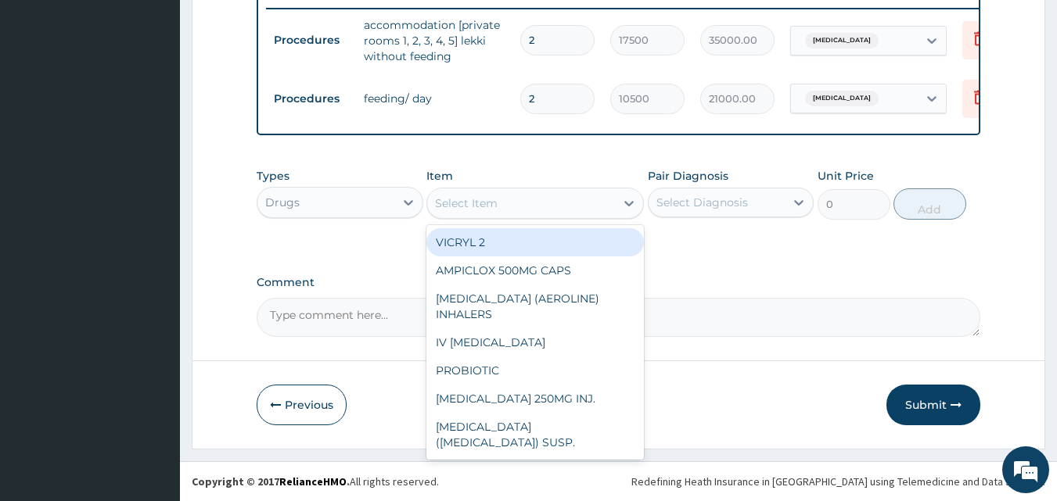
click at [509, 214] on div "Select Item" at bounding box center [521, 203] width 188 height 25
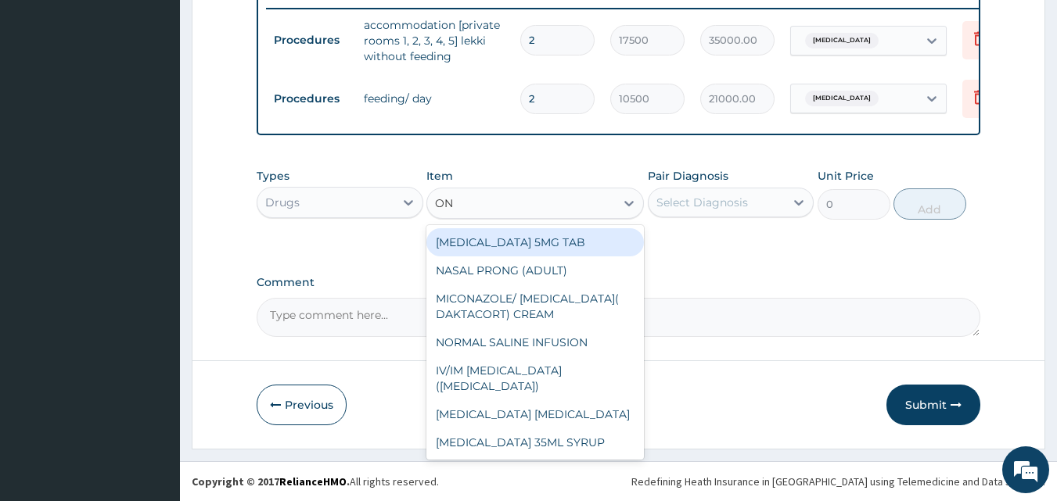
type input "OND"
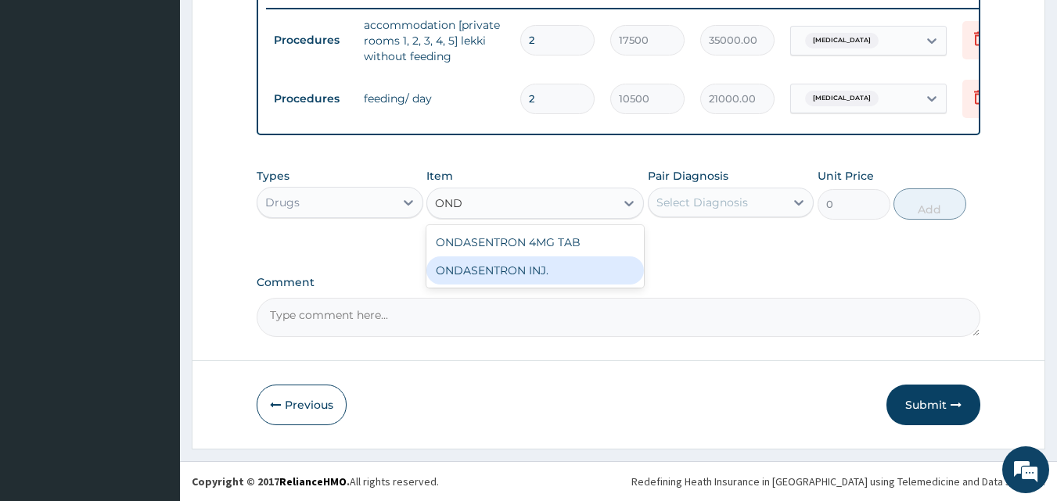
click at [535, 276] on div "ONDASENTRON INJ." at bounding box center [534, 271] width 217 height 28
type input "1950"
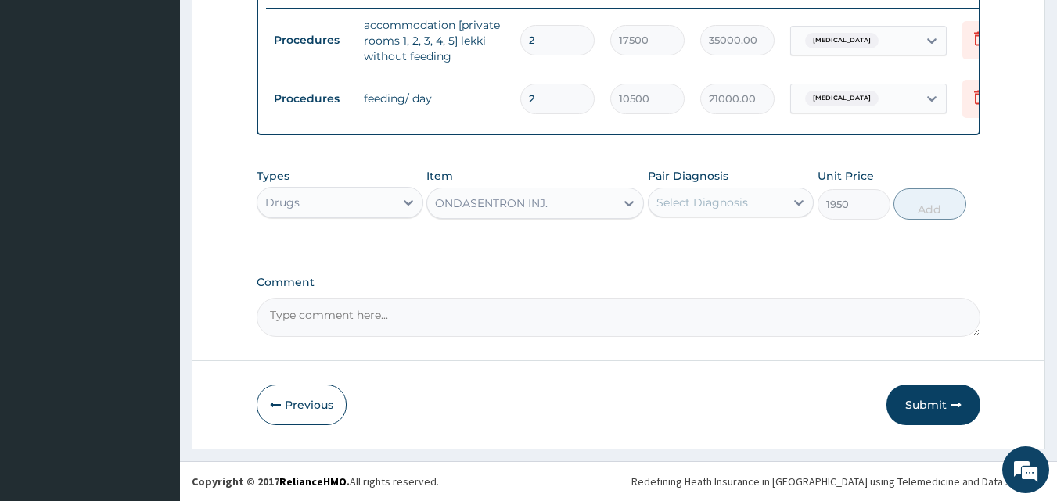
click at [699, 208] on div "Select Diagnosis" at bounding box center [702, 203] width 92 height 16
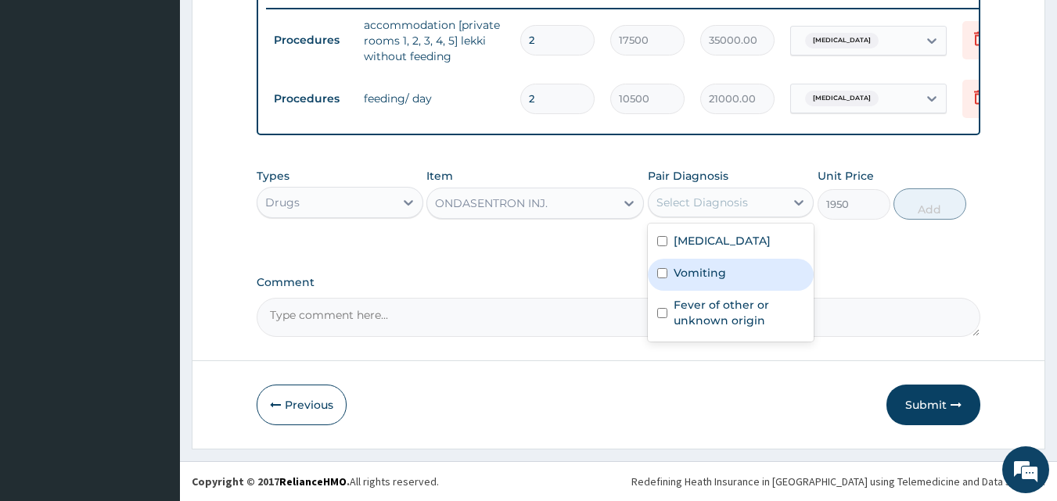
click at [692, 281] on label "Vomiting" at bounding box center [700, 273] width 52 height 16
checkbox input "true"
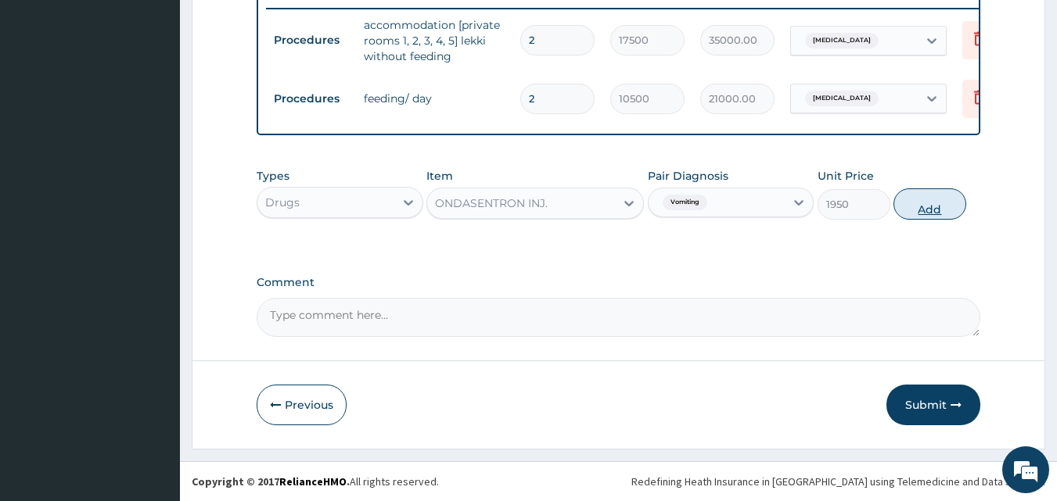
click at [923, 203] on button "Add" at bounding box center [929, 204] width 73 height 31
type input "0"
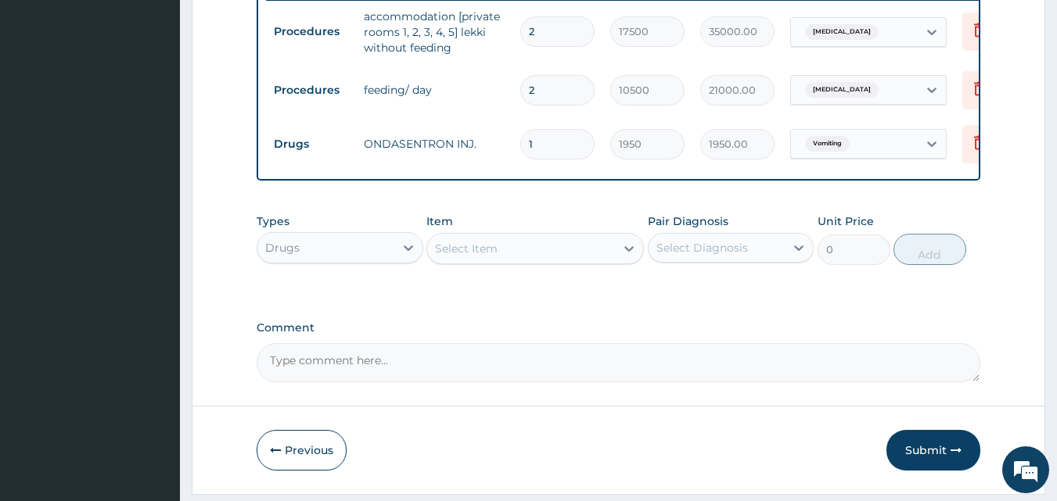
click at [499, 261] on div "Select Item" at bounding box center [521, 248] width 188 height 25
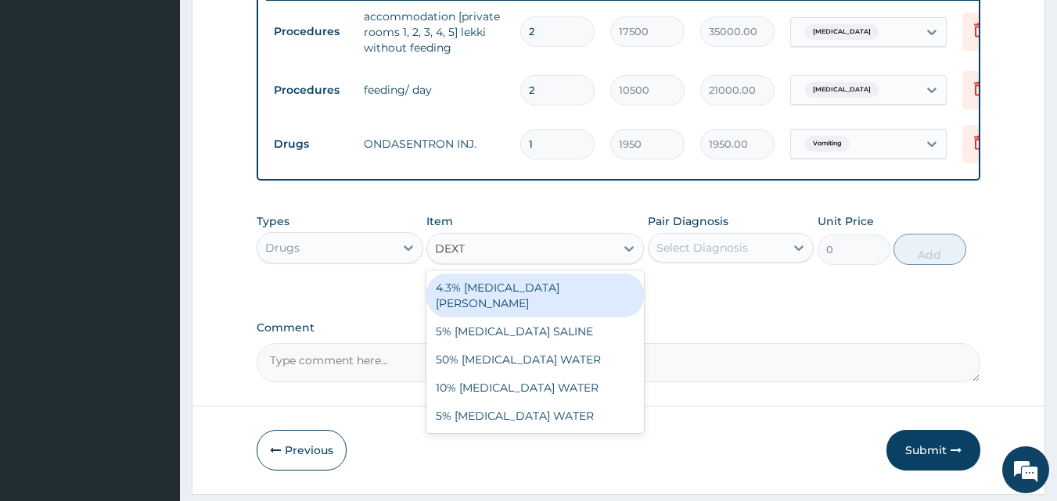
type input "DEXTR"
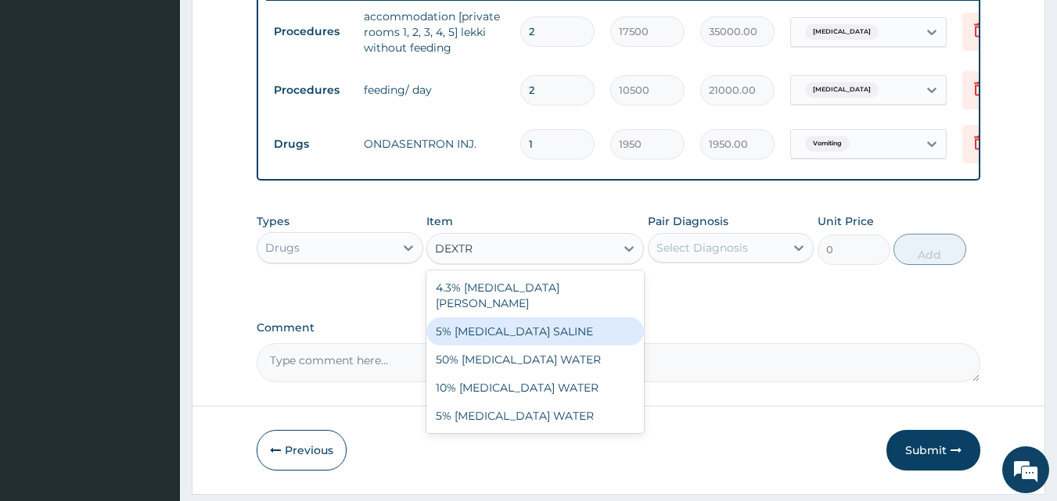
click at [506, 327] on div "5% DEXTROSE SALINE" at bounding box center [534, 332] width 217 height 28
type input "1500"
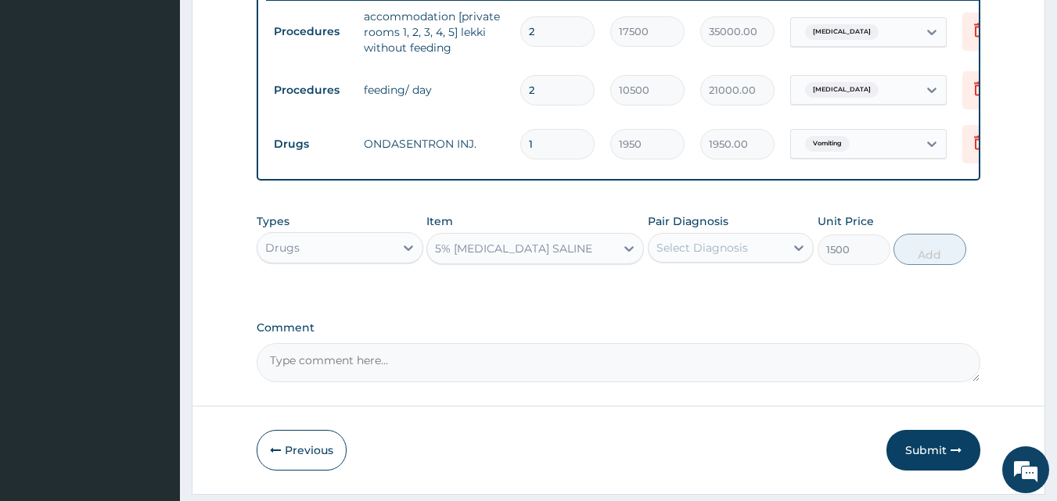
click at [762, 257] on div "Select Diagnosis" at bounding box center [717, 247] width 137 height 25
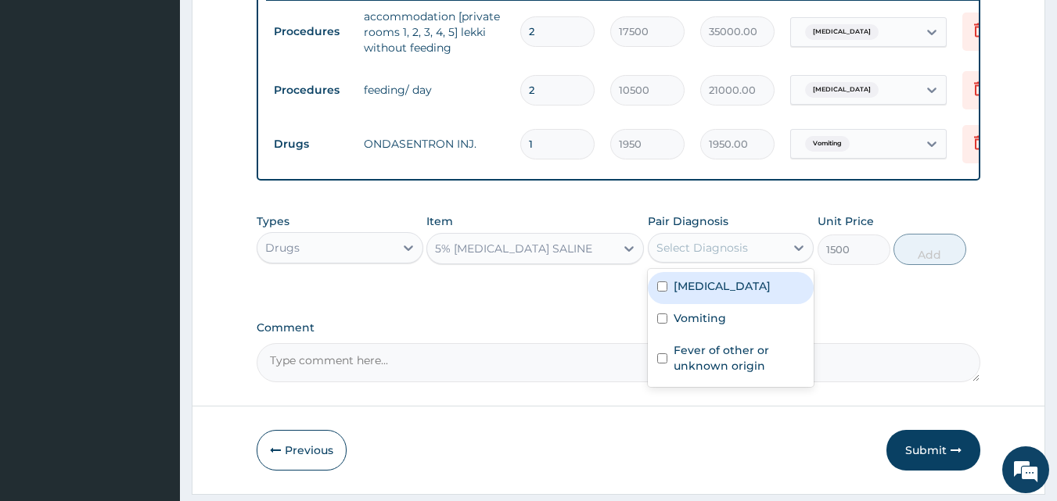
click at [705, 294] on label "Acute gastritis" at bounding box center [722, 287] width 97 height 16
checkbox input "true"
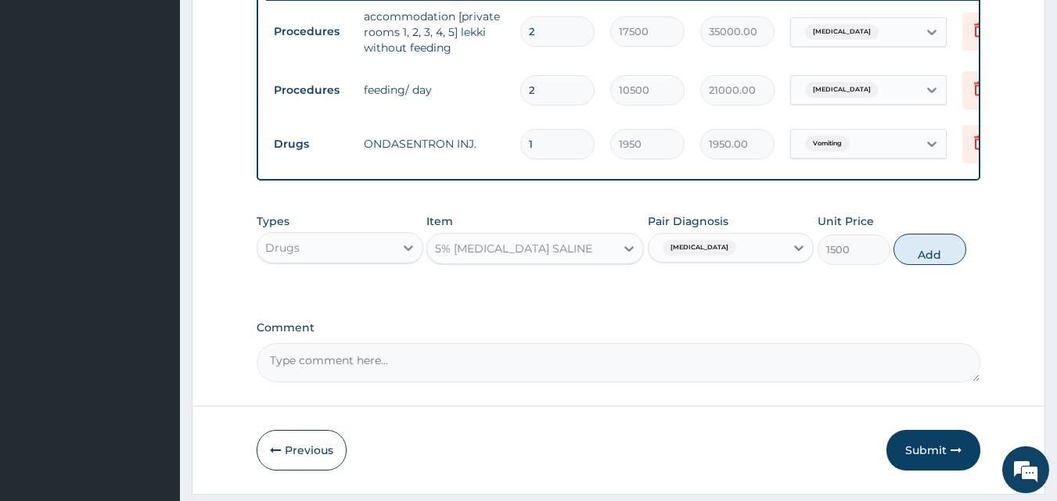
click at [901, 297] on div "Types Drugs Item 5% DEXTROSE SALINE Pair Diagnosis Acute gastritis Unit Price 1…" at bounding box center [619, 251] width 724 height 91
click at [915, 265] on button "Add" at bounding box center [929, 249] width 73 height 31
type input "0"
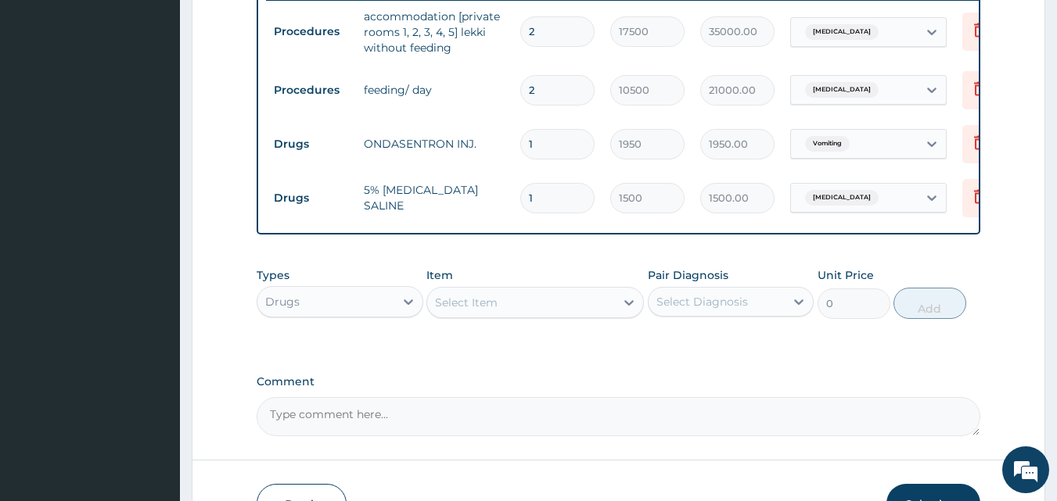
click at [473, 311] on div "Select Item" at bounding box center [466, 303] width 63 height 16
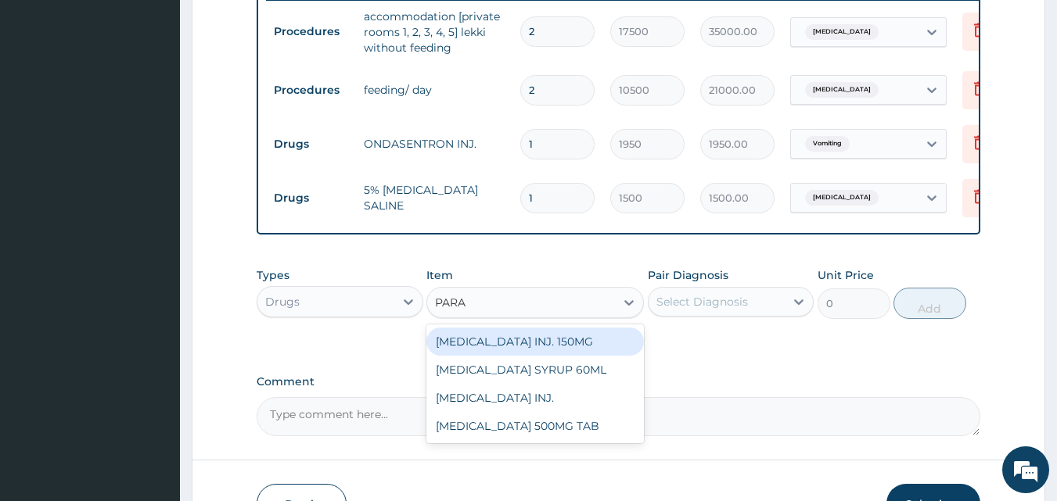
type input "PARAC"
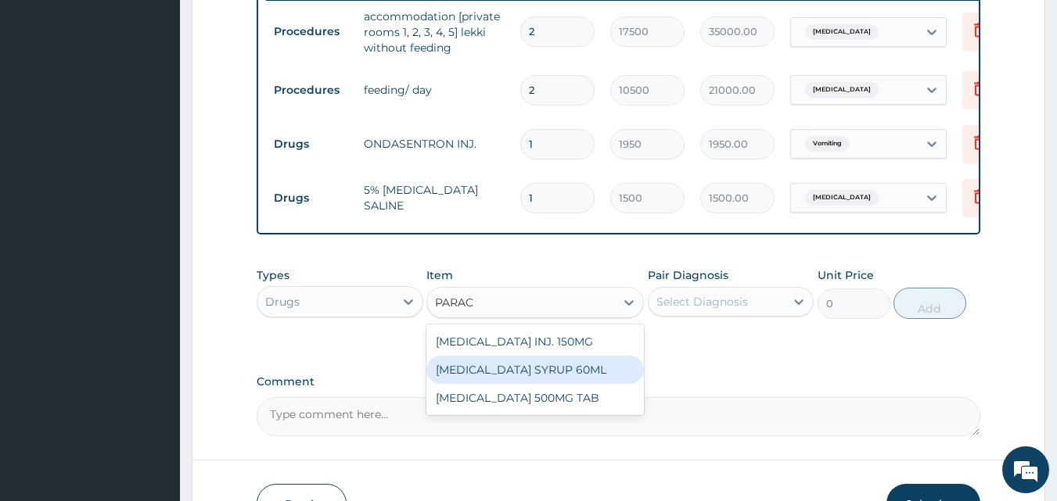
click at [519, 384] on div "PARACETAMOL SYRUP 60ML" at bounding box center [534, 370] width 217 height 28
type input "900"
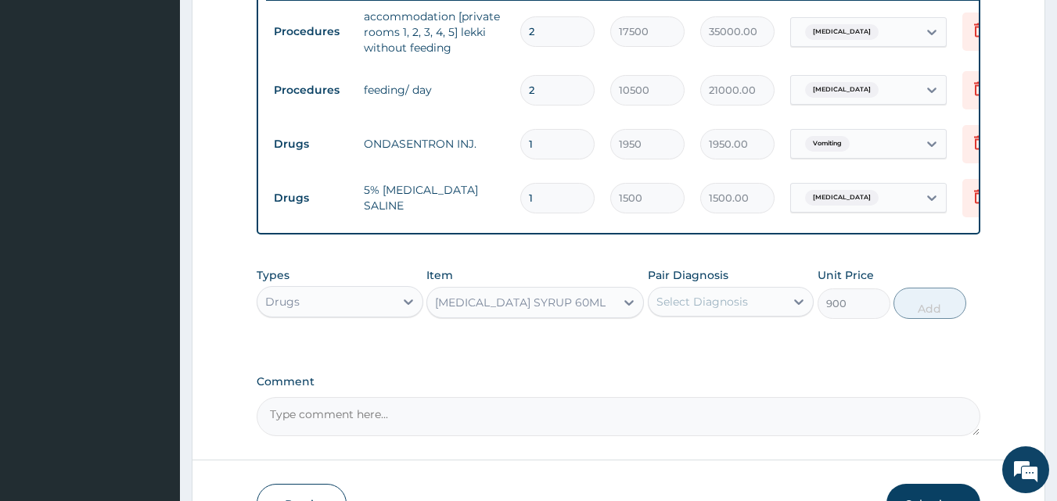
click at [722, 310] on div "Select Diagnosis" at bounding box center [702, 302] width 92 height 16
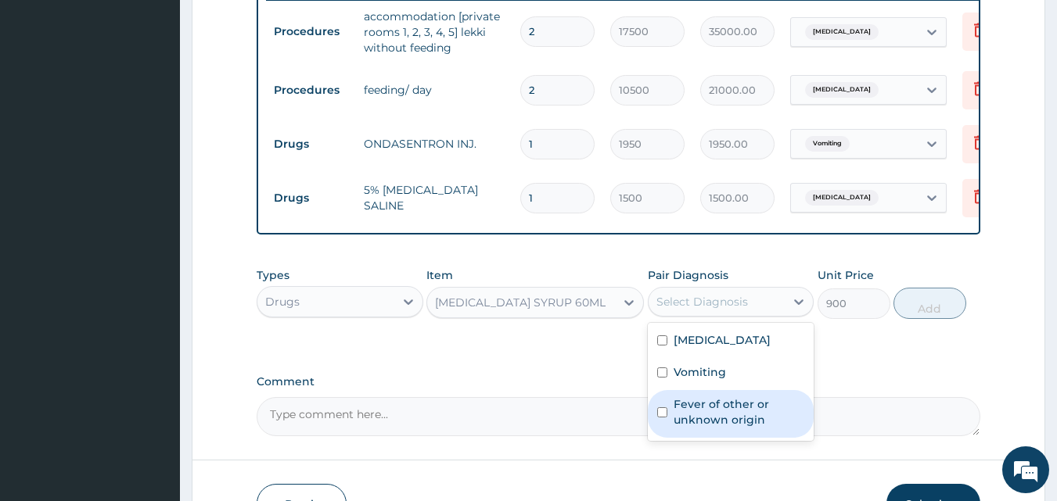
click at [698, 420] on label "Fever of other or unknown origin" at bounding box center [739, 412] width 131 height 31
checkbox input "true"
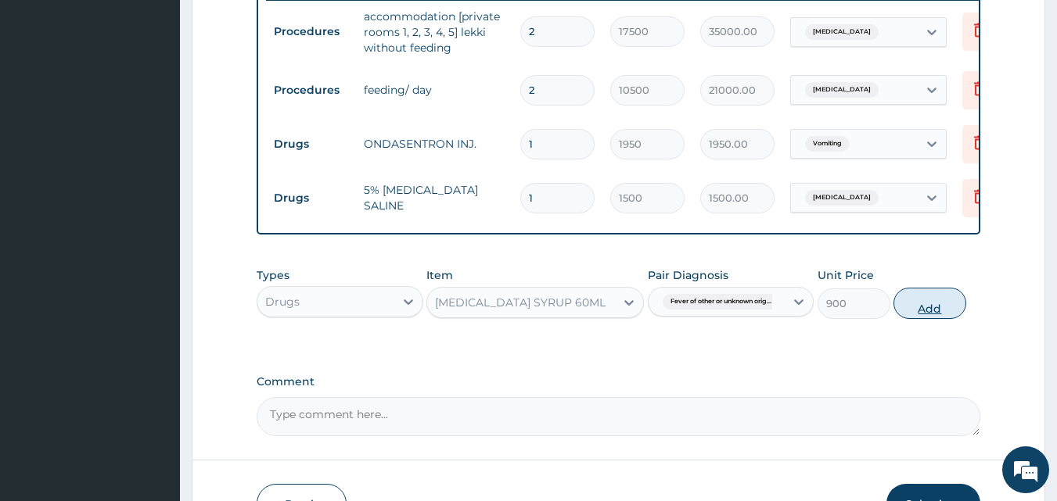
click at [915, 317] on button "Add" at bounding box center [929, 303] width 73 height 31
type input "0"
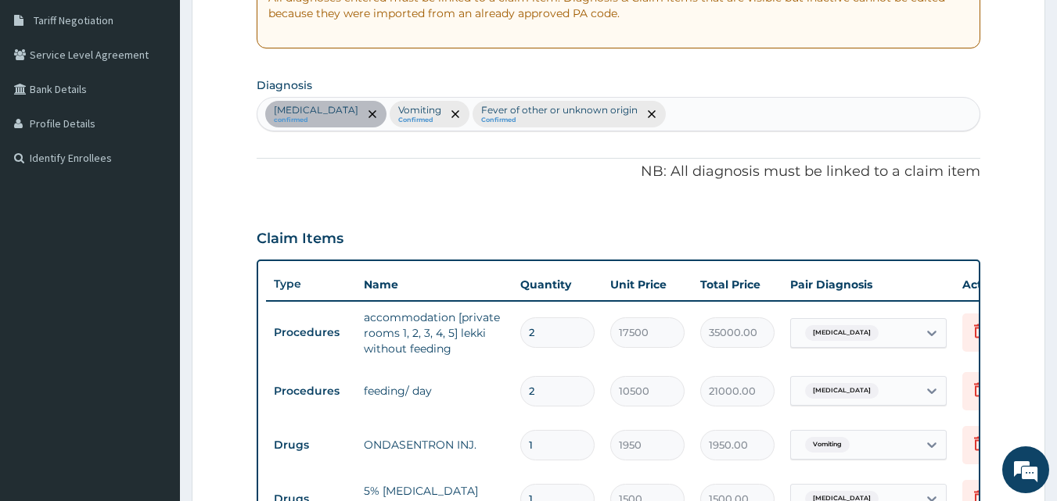
scroll to position [322, 0]
click at [721, 113] on div "Acute gastritis confirmed Vomiting Confirmed Fever of other or unknown origin C…" at bounding box center [618, 115] width 723 height 33
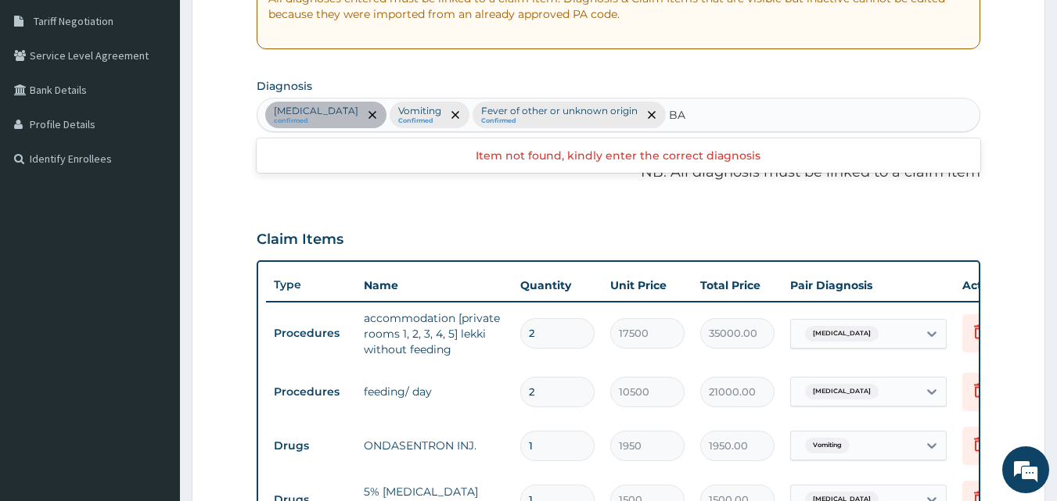
type input "B"
type input "A"
type input "B"
type input "INFECTION"
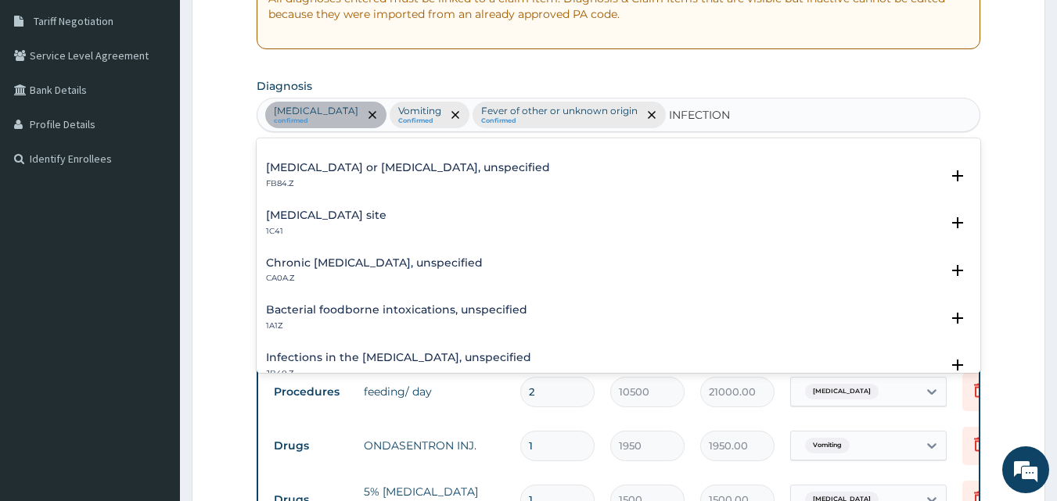
scroll to position [224, 0]
click at [365, 223] on div "Bacterial infection of unspecified site 1C41" at bounding box center [326, 222] width 120 height 27
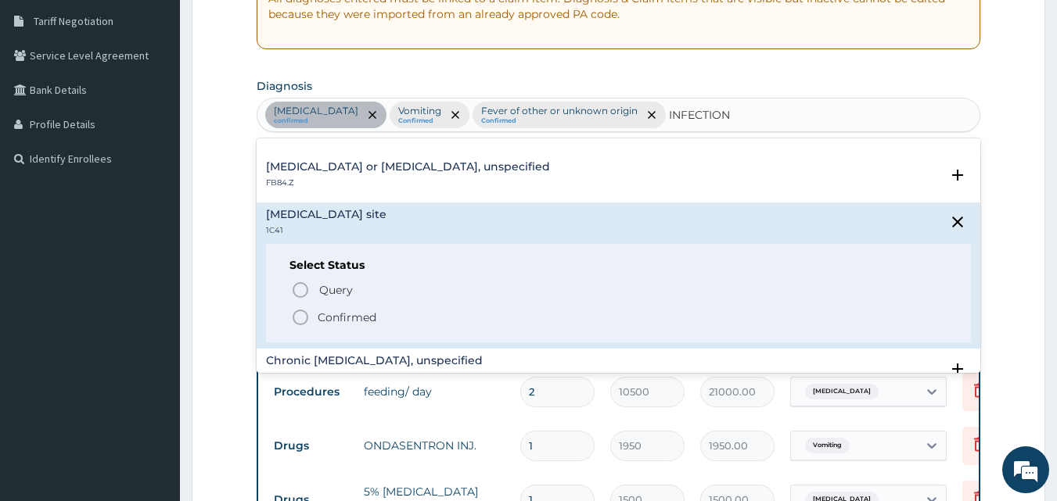
click at [334, 314] on p "Confirmed" at bounding box center [347, 318] width 59 height 16
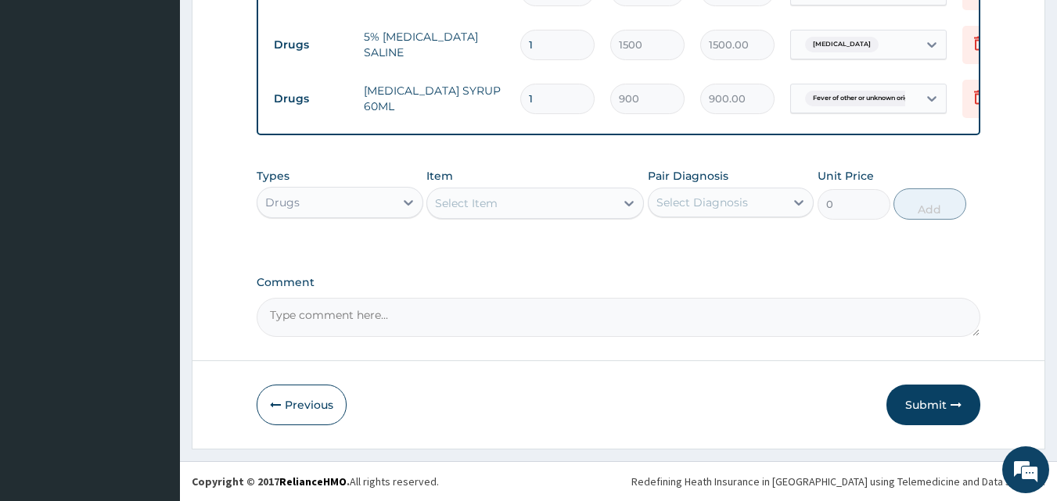
scroll to position [789, 0]
click at [550, 203] on div "Select Item" at bounding box center [521, 203] width 188 height 25
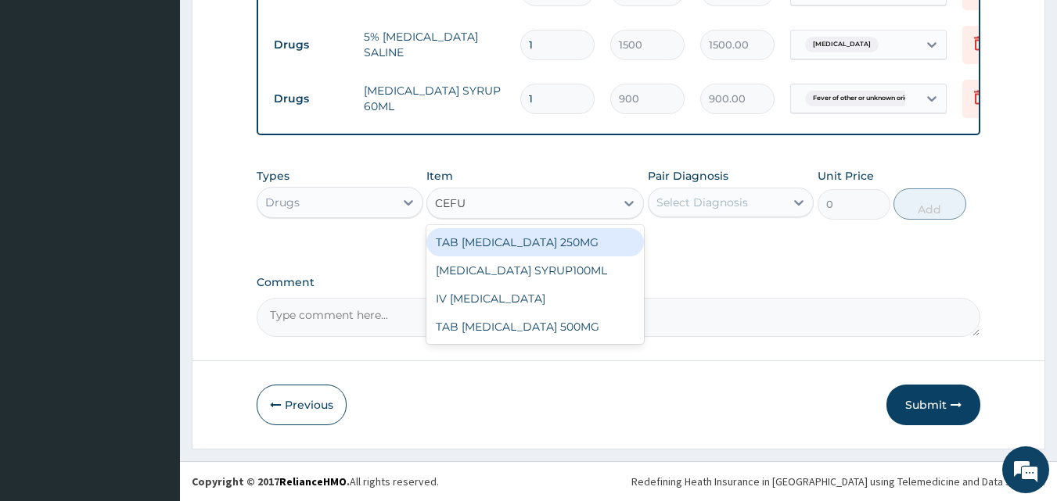
type input "CEFUR"
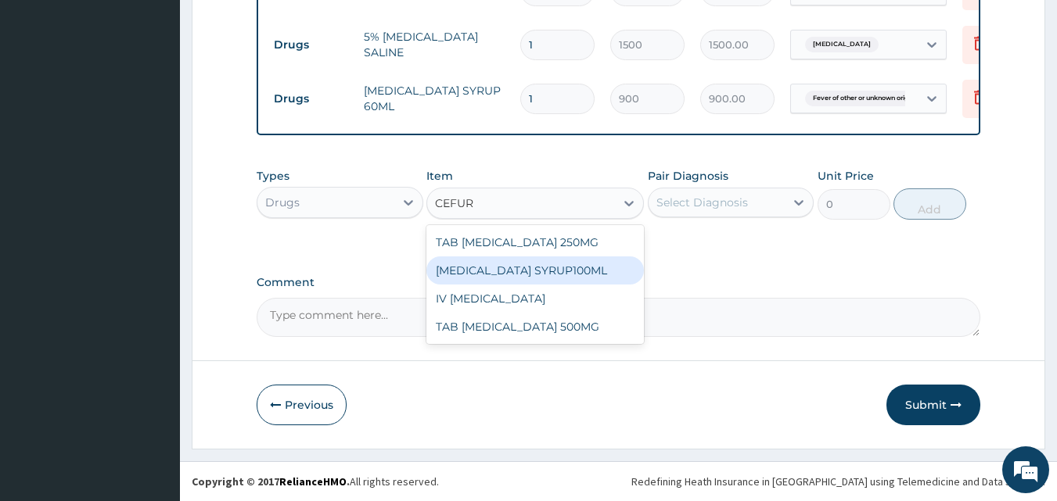
click at [508, 270] on div "CEFUROXIME SYRUP100ML" at bounding box center [534, 271] width 217 height 28
type input "5000"
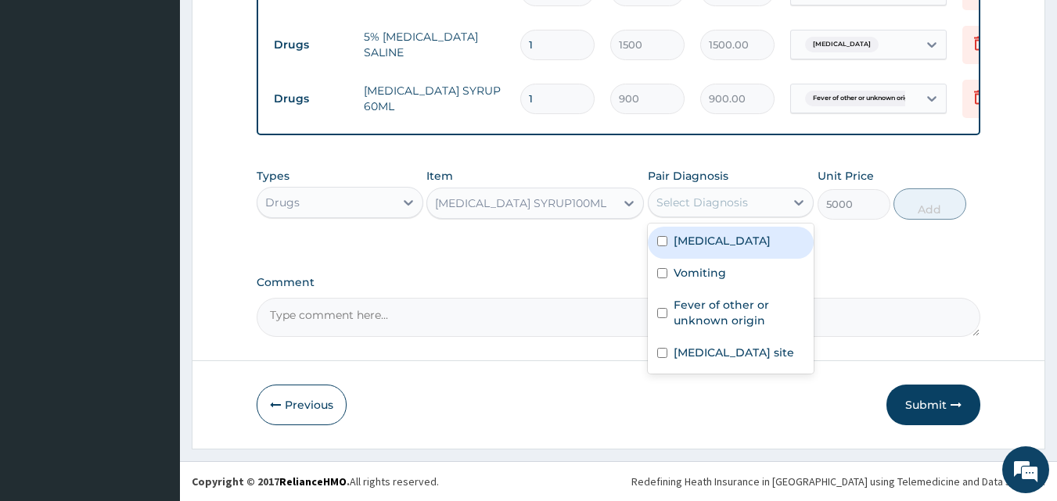
click at [683, 203] on div "Select Diagnosis" at bounding box center [702, 203] width 92 height 16
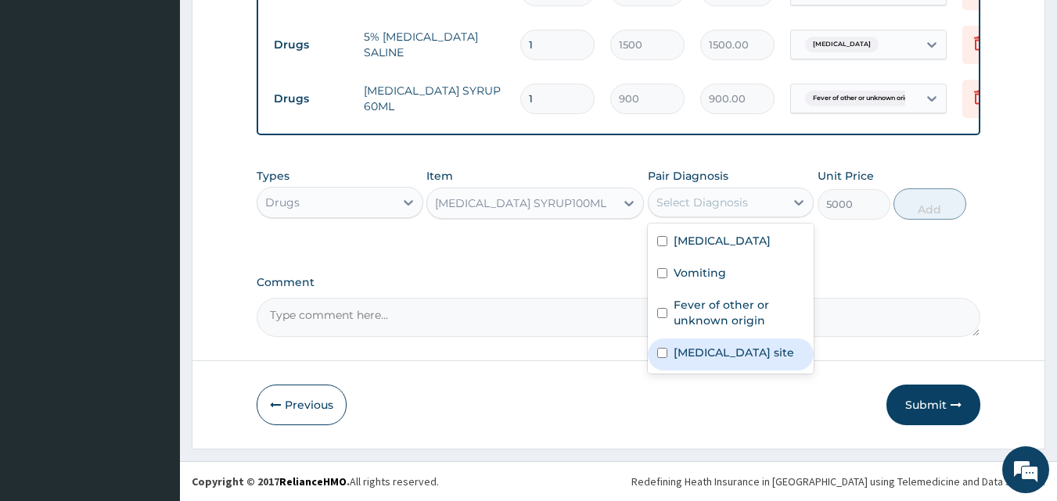
click at [663, 371] on div "Bacterial infection of unspecified site" at bounding box center [731, 355] width 167 height 32
checkbox input "true"
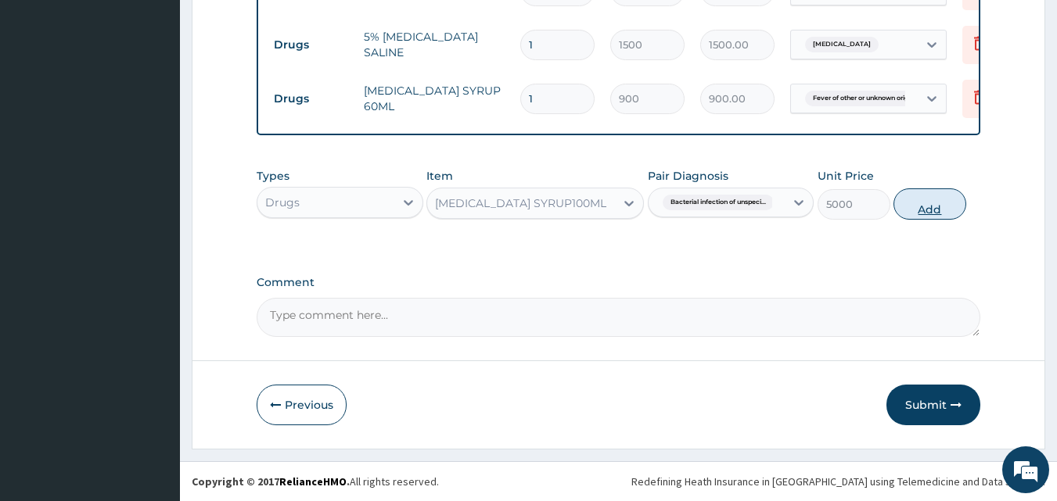
click at [944, 206] on button "Add" at bounding box center [929, 204] width 73 height 31
type input "0"
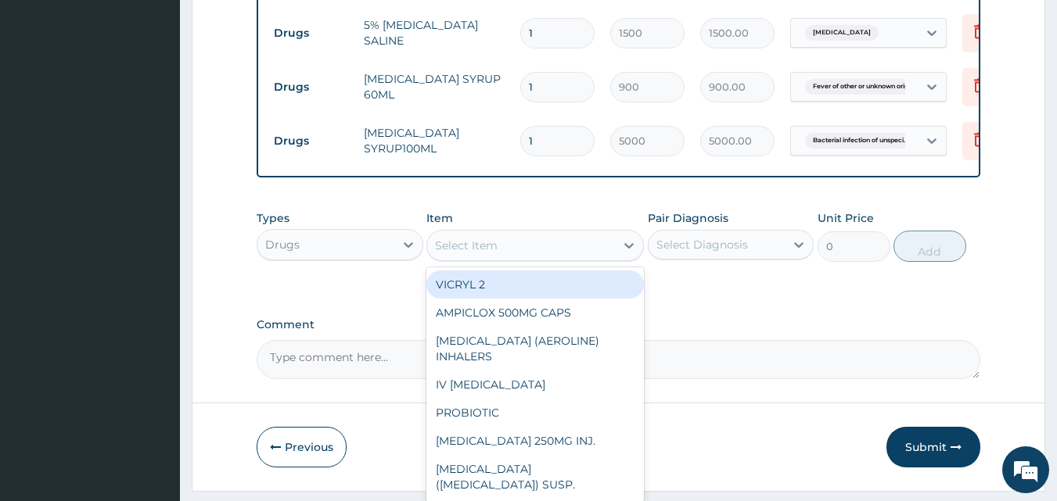
click at [512, 257] on div "Select Item" at bounding box center [521, 245] width 188 height 25
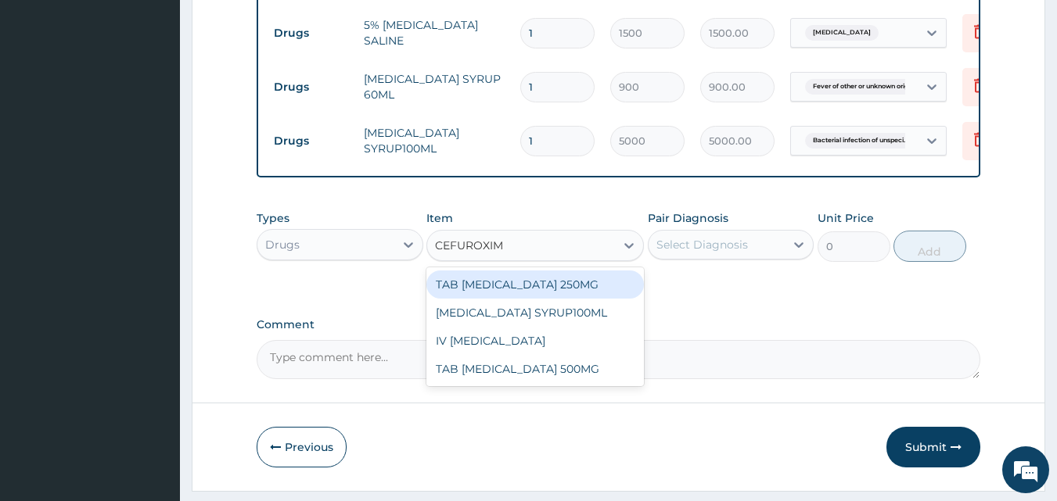
type input "CEFUROXIME"
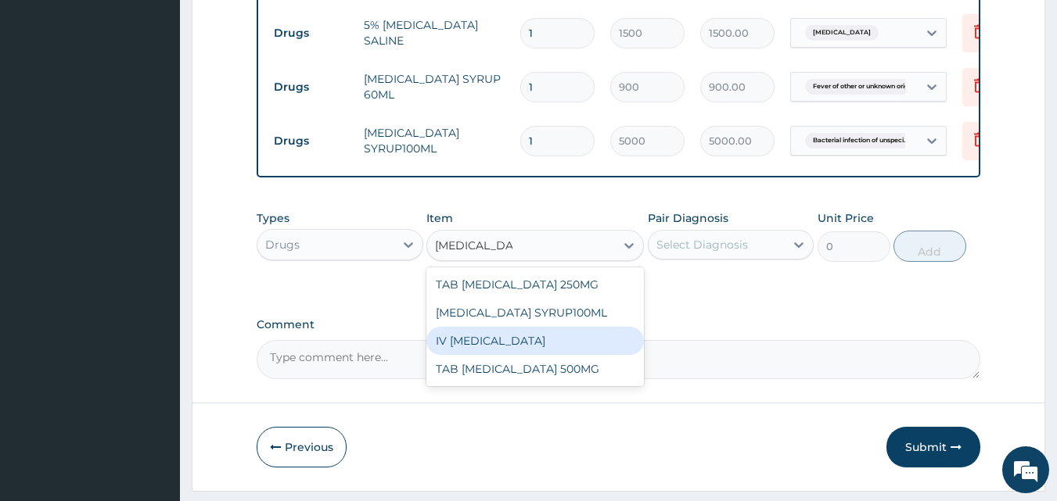
click at [483, 355] on div "IV CEFUROXIME" at bounding box center [534, 341] width 217 height 28
type input "3500"
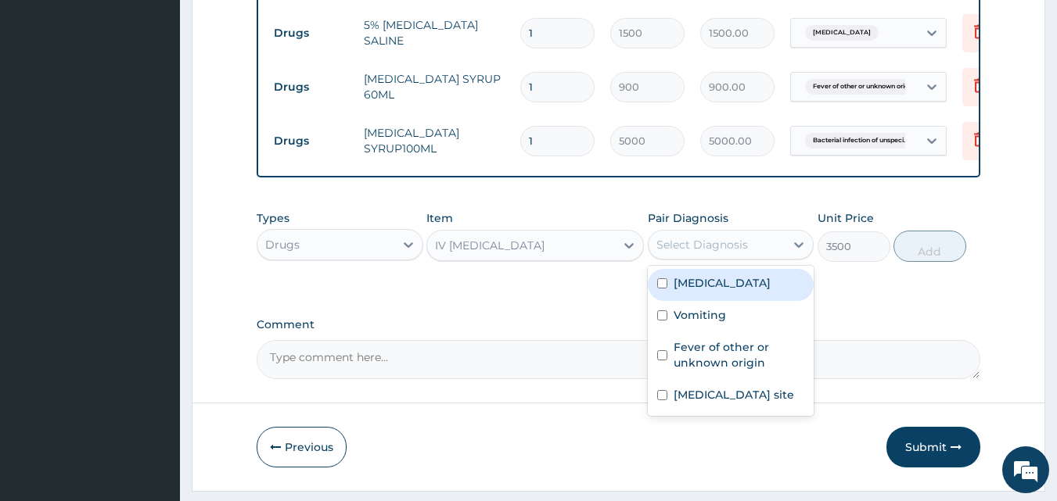
click at [697, 253] on div "Select Diagnosis" at bounding box center [702, 245] width 92 height 16
click at [708, 291] on label "Acute gastritis" at bounding box center [722, 283] width 97 height 16
checkbox input "true"
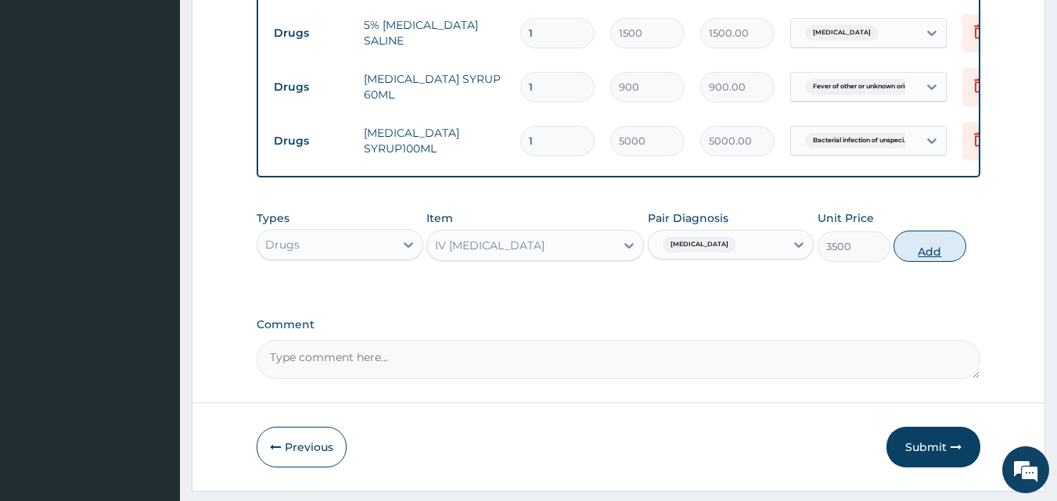
click at [942, 257] on button "Add" at bounding box center [929, 246] width 73 height 31
type input "0"
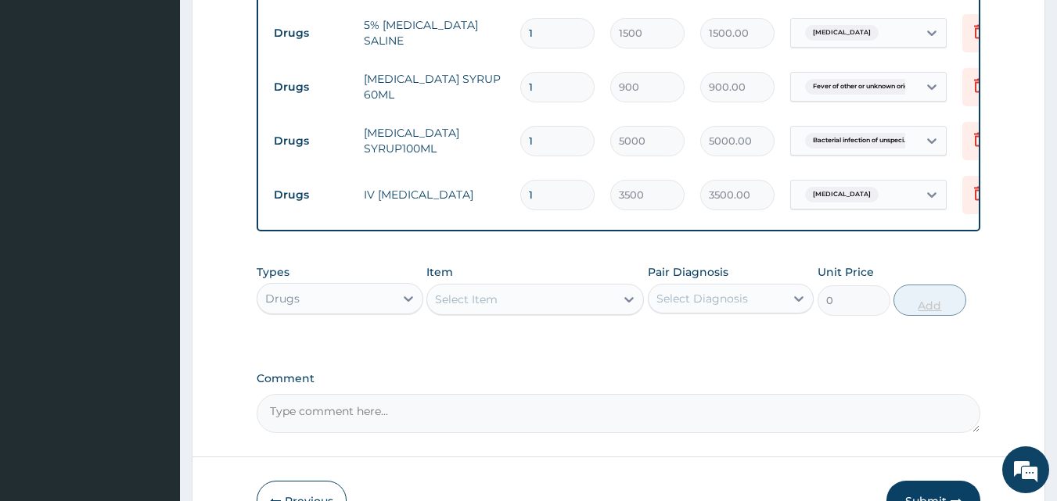
type input "0.00"
type input "3"
type input "10500.00"
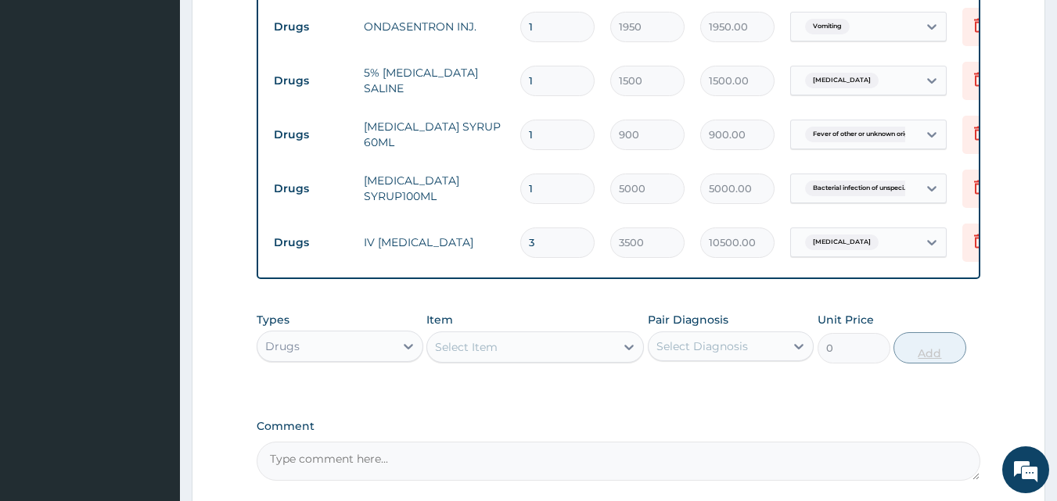
scroll to position [0, 61]
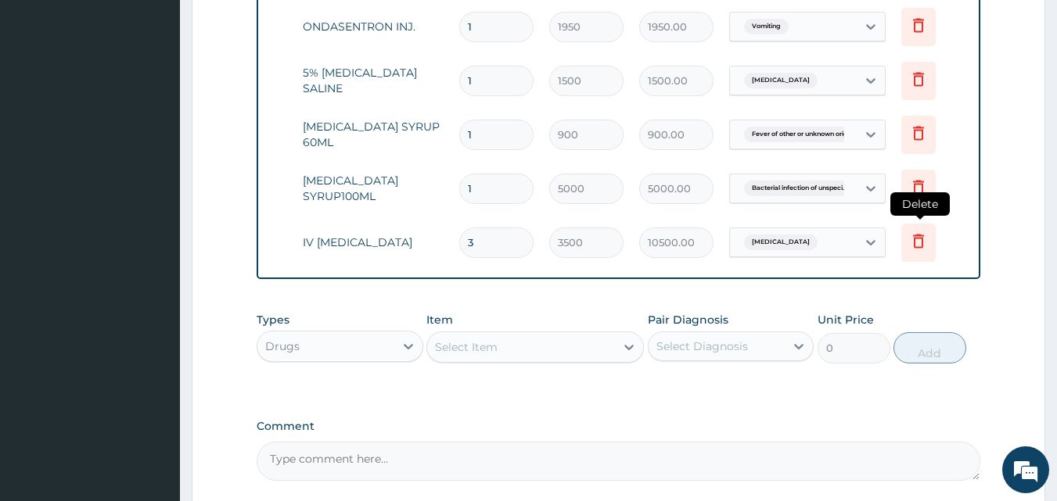
type input "3"
click at [922, 246] on icon at bounding box center [918, 241] width 11 height 14
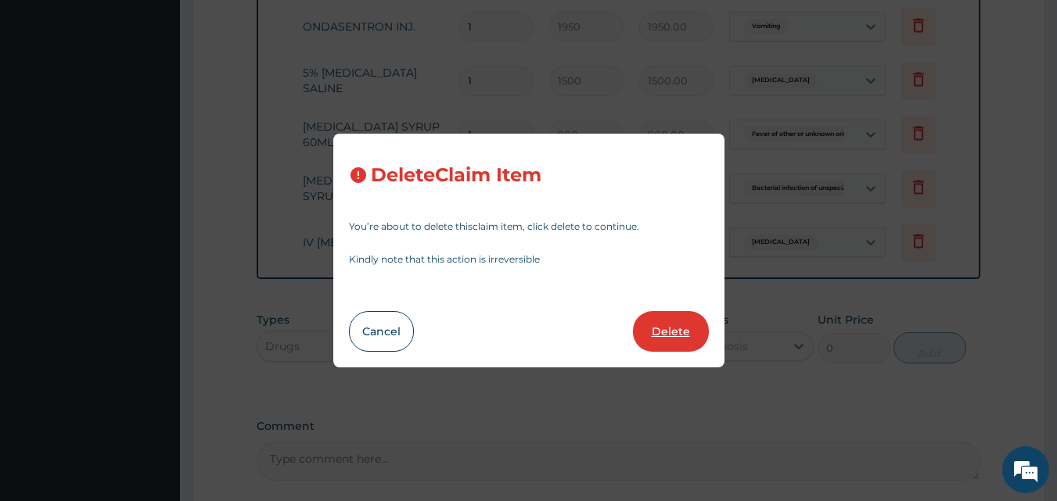
click at [670, 336] on button "Delete" at bounding box center [671, 331] width 76 height 41
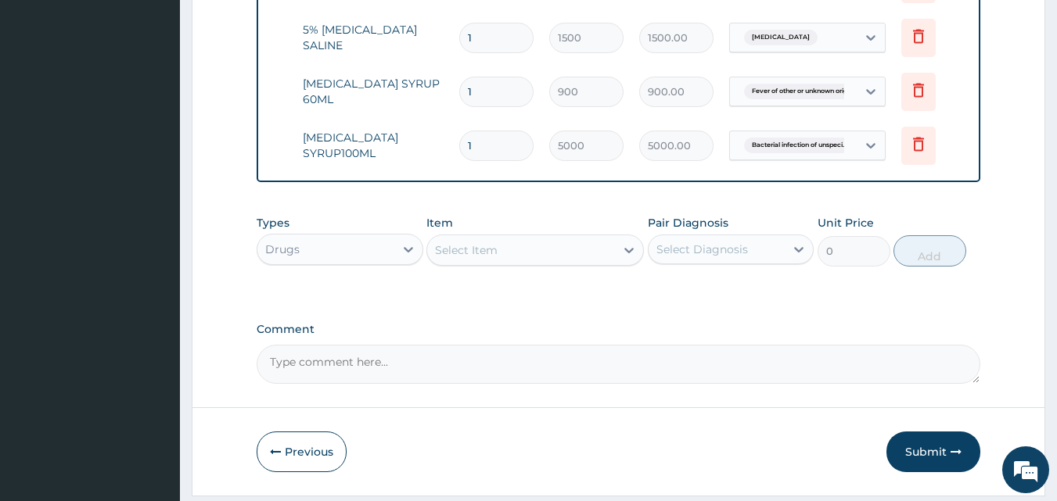
scroll to position [789, 0]
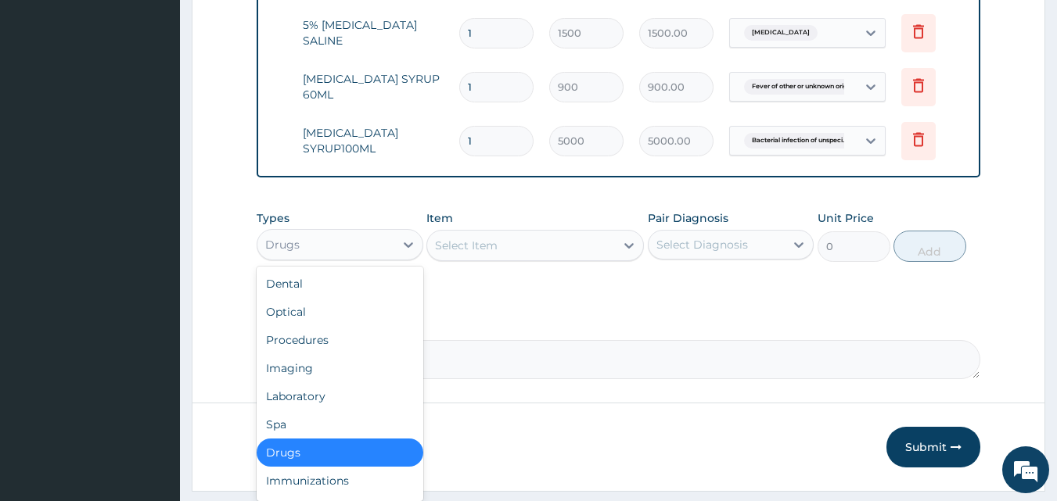
click at [385, 255] on div "Drugs" at bounding box center [325, 244] width 137 height 25
click at [319, 411] on div "Laboratory" at bounding box center [340, 397] width 167 height 28
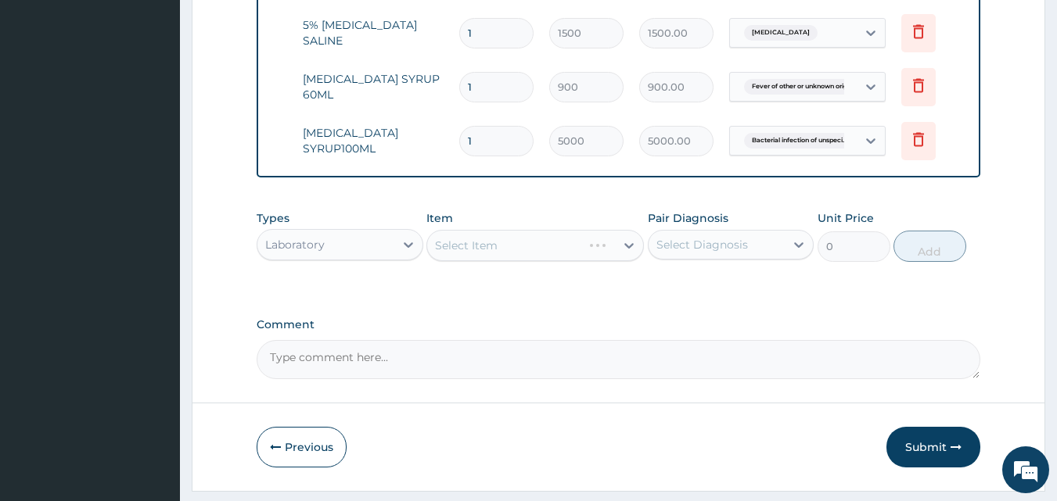
click at [592, 256] on div "Select Item" at bounding box center [534, 245] width 217 height 31
click at [569, 258] on div "Select Item" at bounding box center [521, 245] width 188 height 25
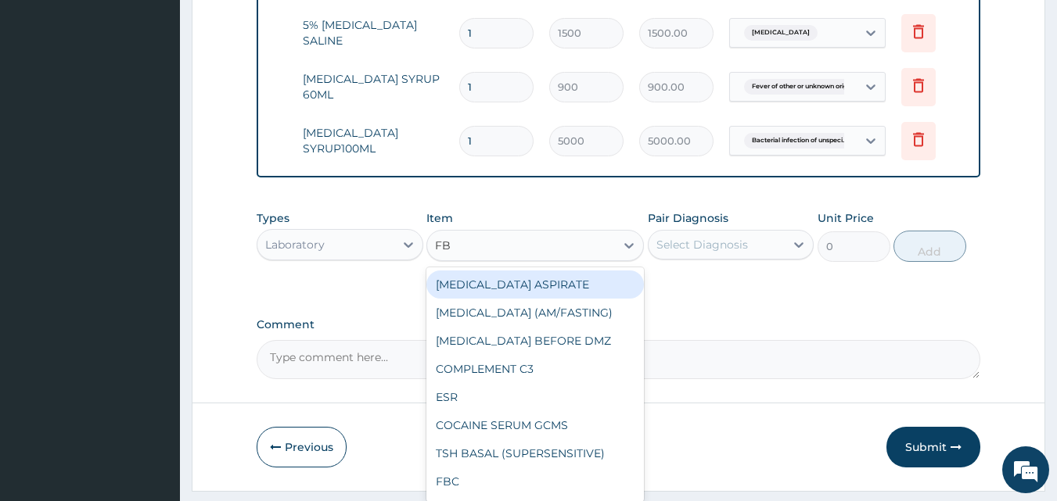
type input "FBC"
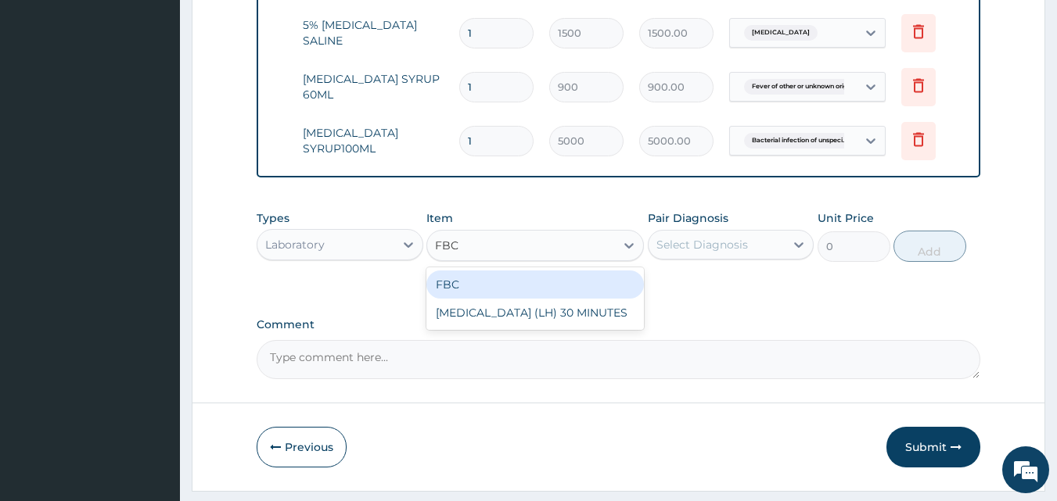
click at [484, 299] on div "FBC" at bounding box center [534, 285] width 217 height 28
type input "4500"
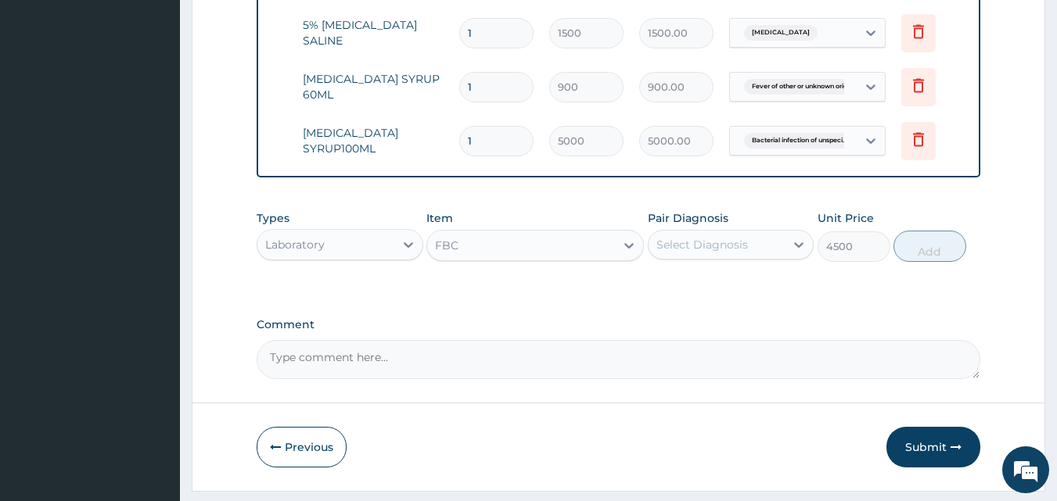
click at [710, 257] on div "Select Diagnosis" at bounding box center [717, 244] width 137 height 25
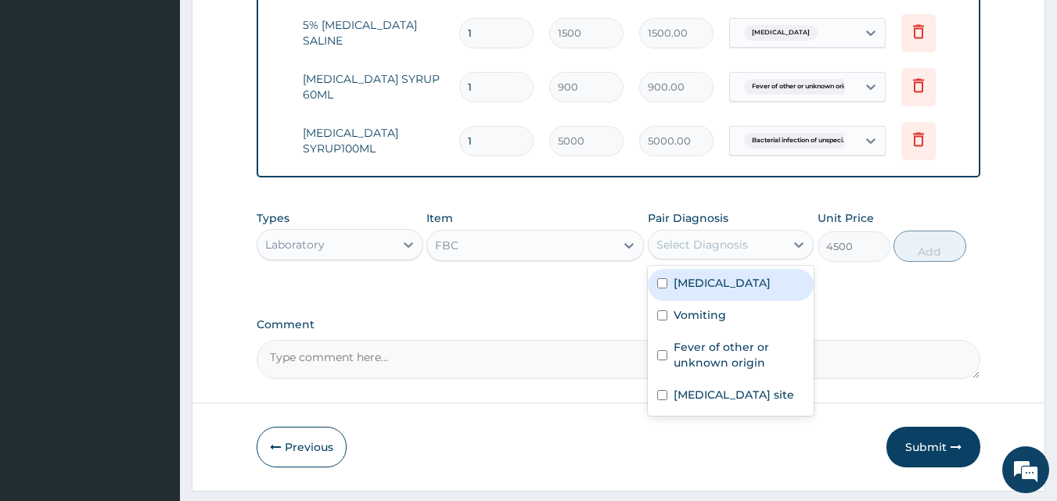
click at [721, 291] on label "Acute gastritis" at bounding box center [722, 283] width 97 height 16
checkbox input "true"
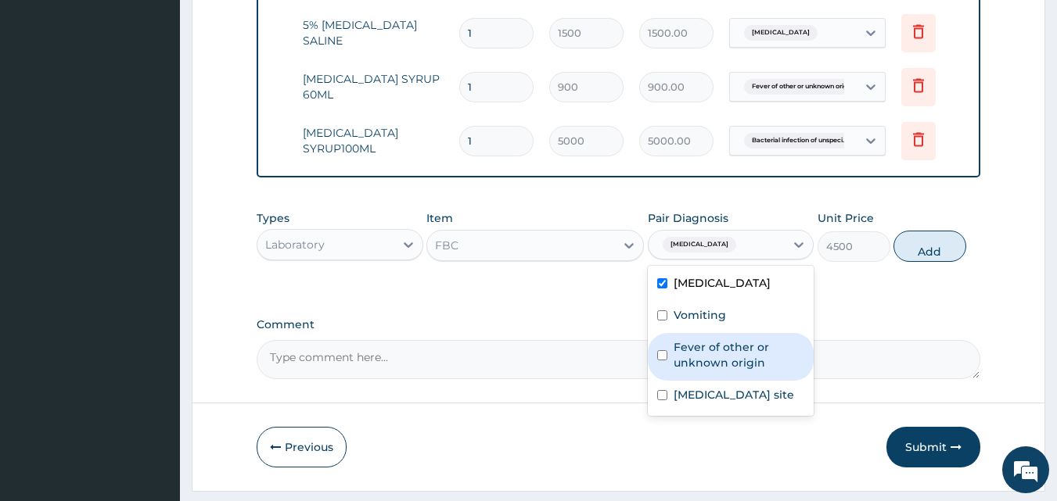
click at [704, 371] on label "Fever of other or unknown origin" at bounding box center [739, 355] width 131 height 31
checkbox input "true"
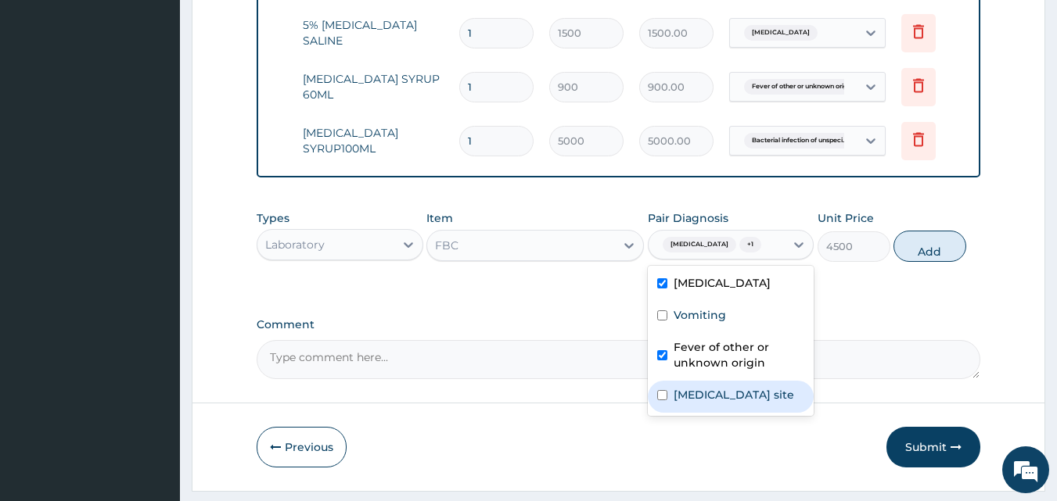
click at [736, 413] on div "Bacterial infection of unspecified site" at bounding box center [731, 397] width 167 height 32
checkbox input "true"
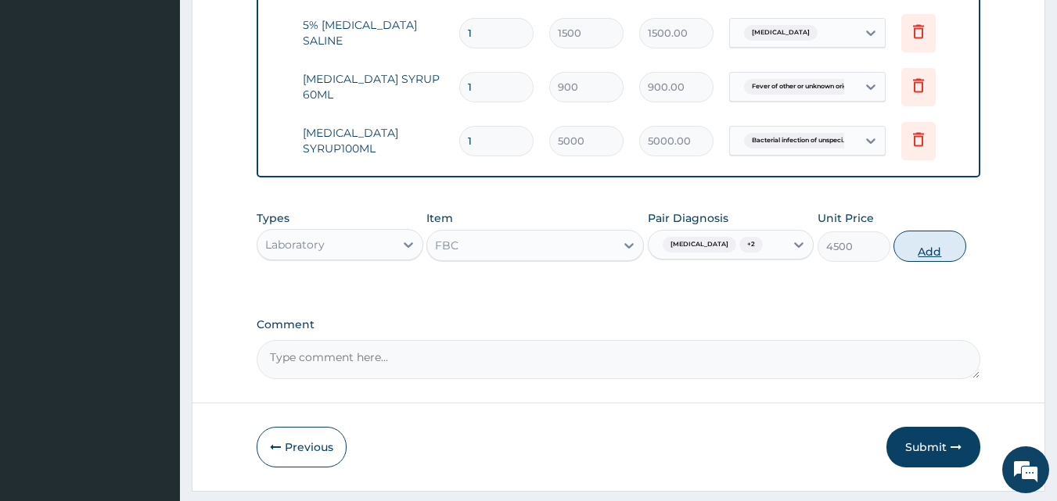
click at [927, 258] on button "Add" at bounding box center [929, 246] width 73 height 31
type input "0"
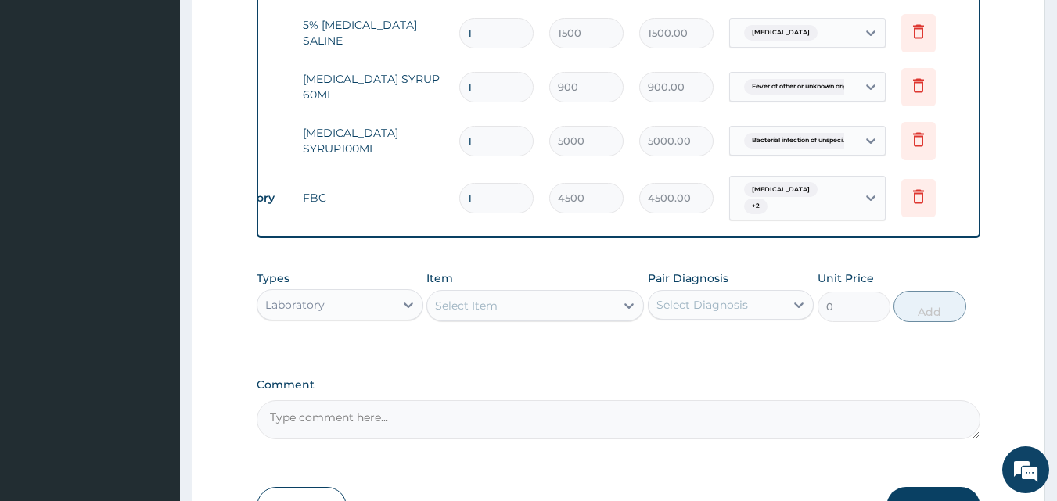
click at [357, 315] on div "Laboratory" at bounding box center [325, 305] width 137 height 25
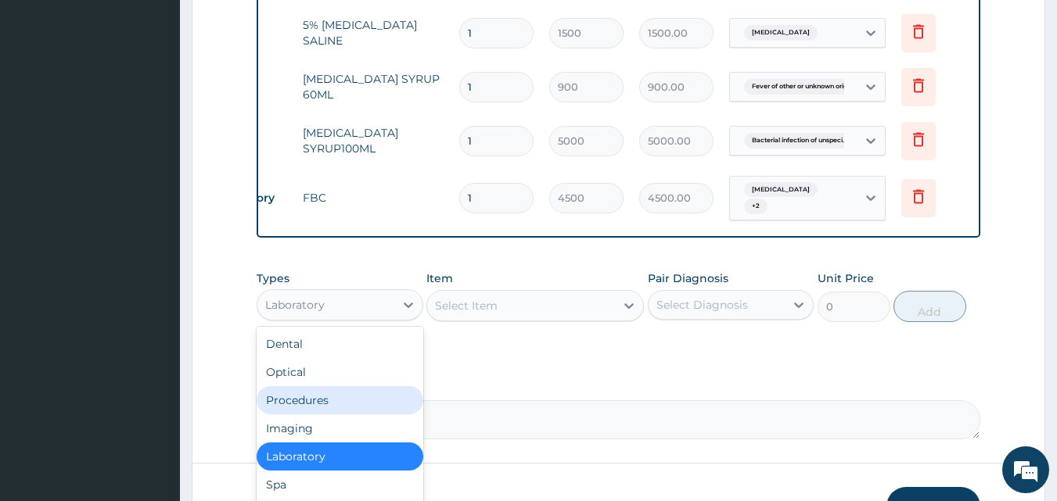
click at [320, 402] on div "Procedures" at bounding box center [340, 400] width 167 height 28
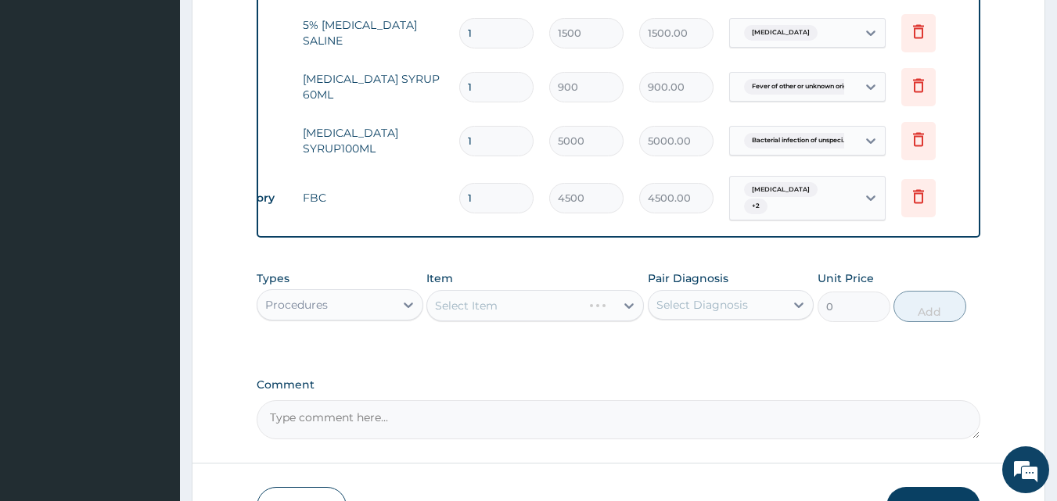
click at [506, 311] on div "Select Item" at bounding box center [534, 305] width 217 height 31
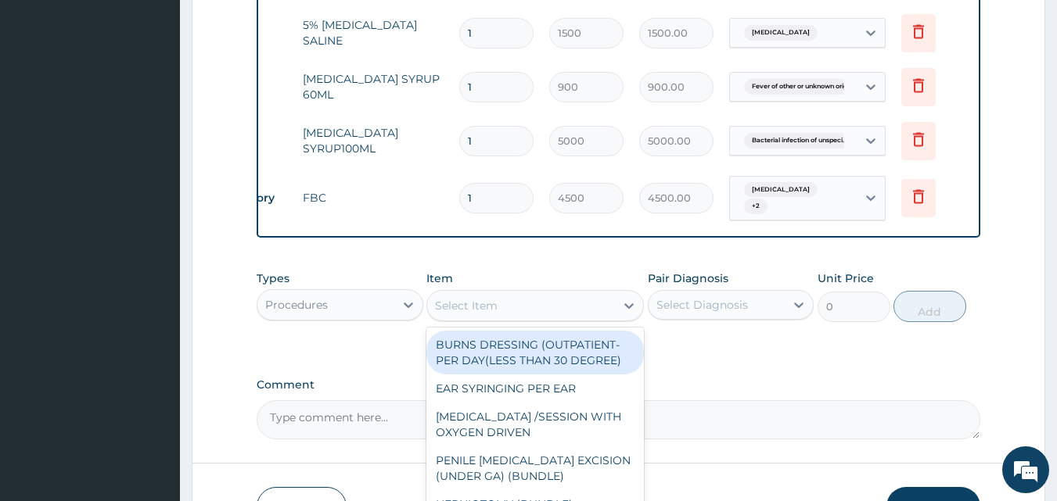
click at [506, 311] on div "Select Item" at bounding box center [521, 305] width 188 height 25
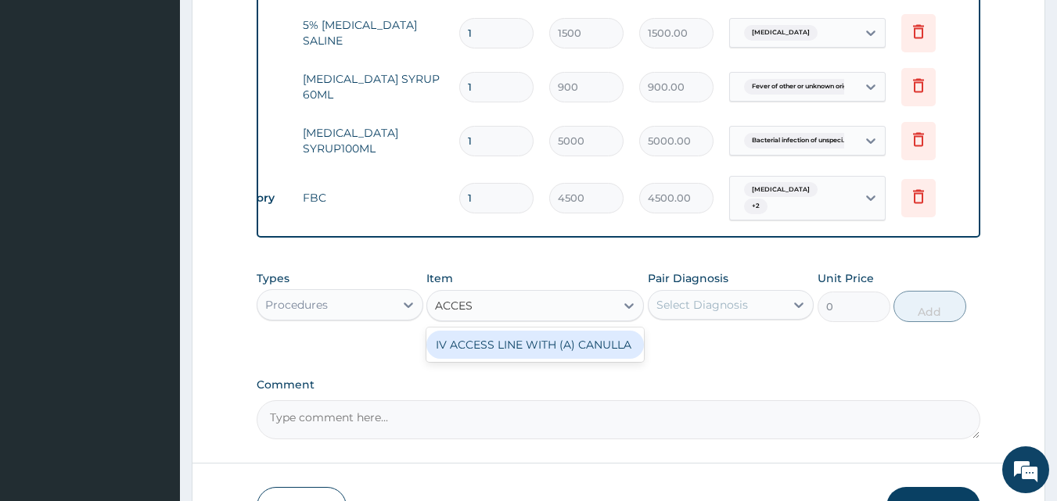
type input "ACCESS"
click at [532, 351] on div "IV ACCESS LINE WITH (A) CANULLA" at bounding box center [534, 345] width 217 height 28
type input "1470"
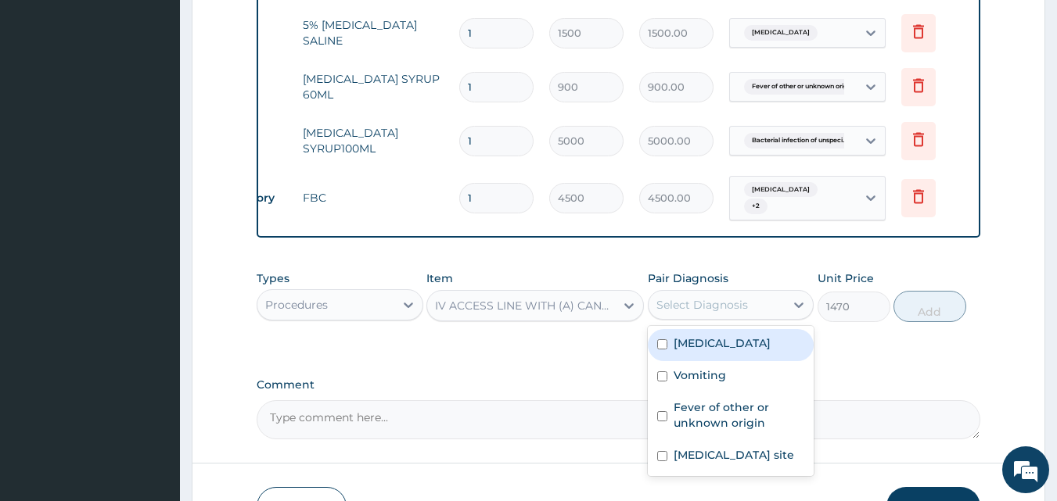
click at [719, 309] on div "Select Diagnosis" at bounding box center [702, 305] width 92 height 16
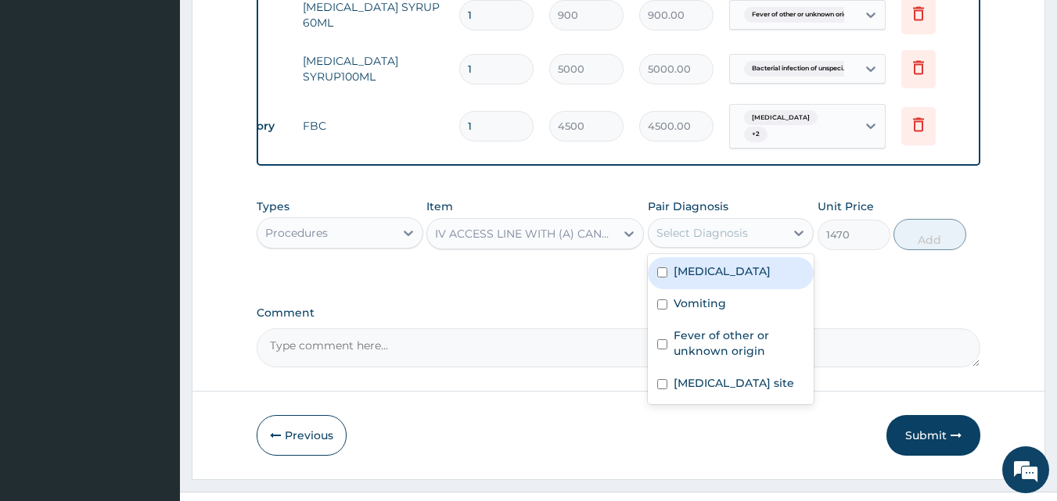
scroll to position [861, 0]
click at [702, 269] on label "Acute gastritis" at bounding box center [722, 271] width 97 height 16
checkbox input "true"
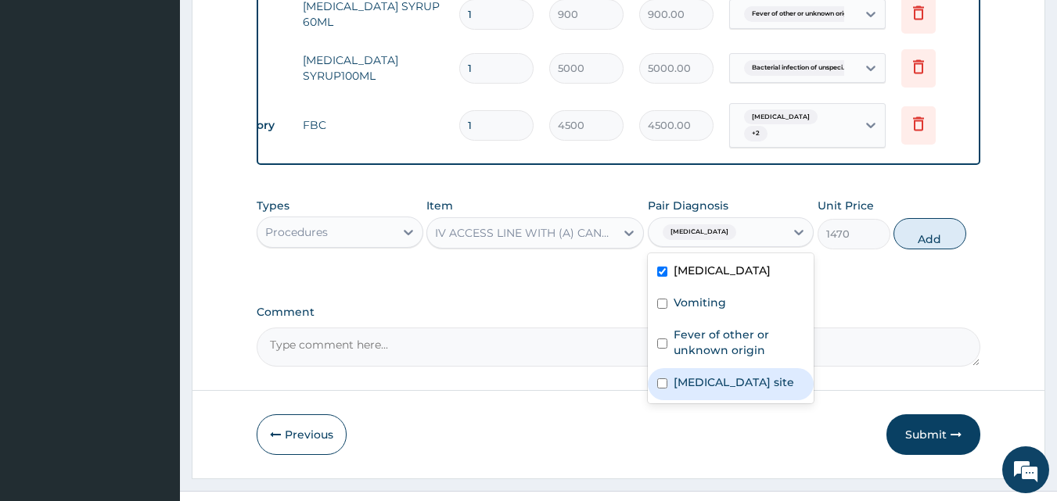
click at [717, 386] on label "Bacterial infection of unspecified site" at bounding box center [734, 383] width 120 height 16
checkbox input "true"
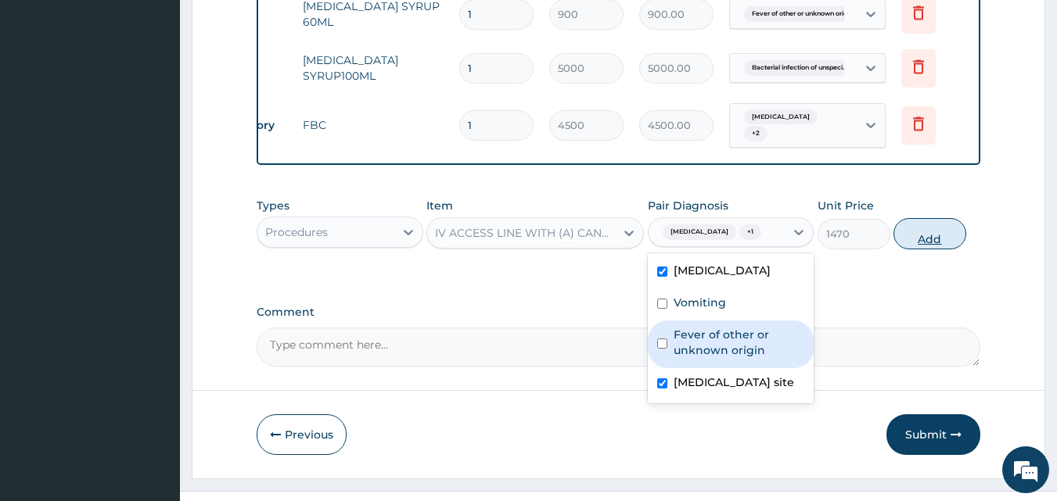
click at [934, 241] on button "Add" at bounding box center [929, 233] width 73 height 31
type input "0"
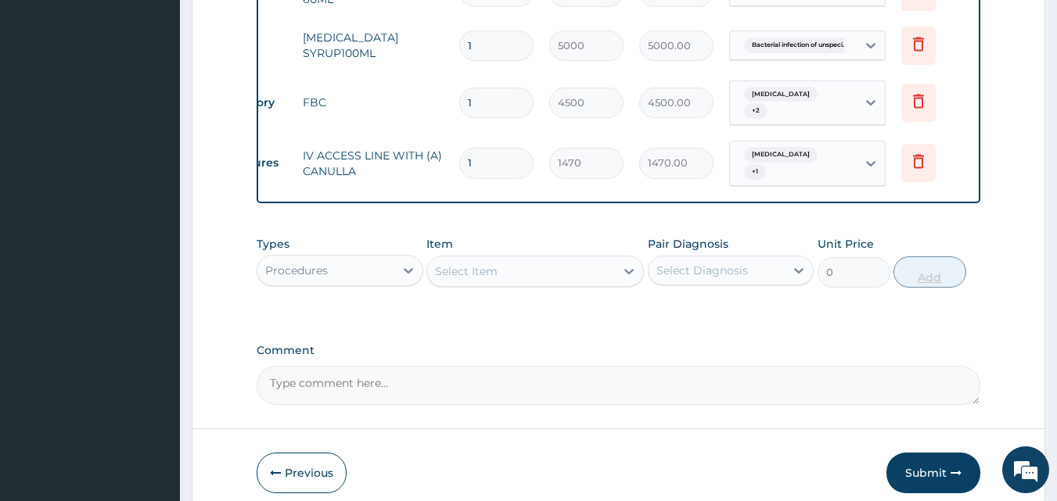
scroll to position [951, 0]
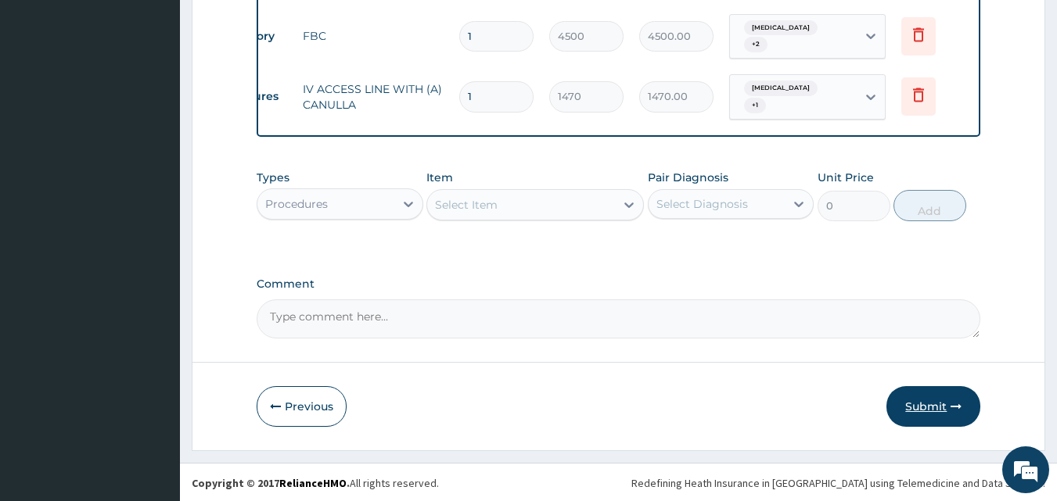
click at [933, 411] on button "Submit" at bounding box center [933, 406] width 94 height 41
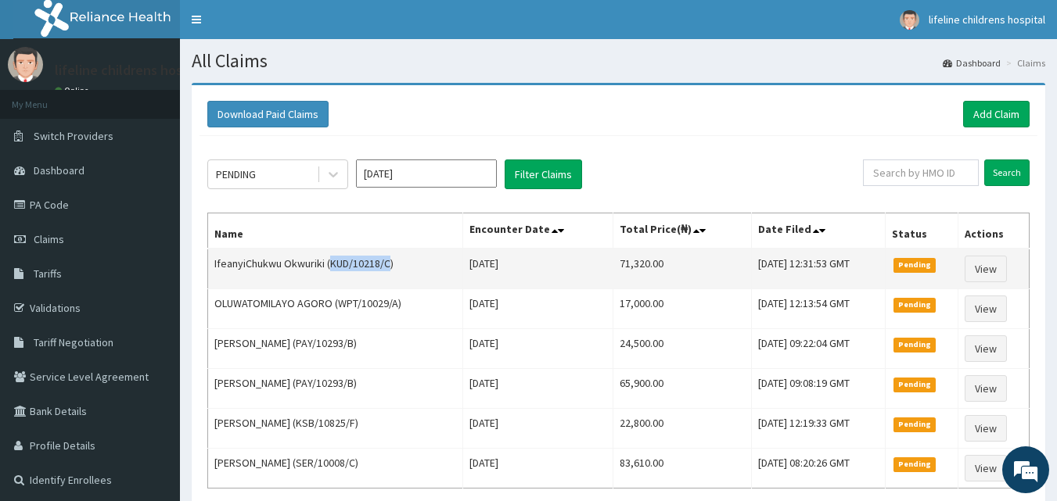
drag, startPoint x: 391, startPoint y: 264, endPoint x: 333, endPoint y: 262, distance: 57.9
click at [333, 262] on td "IfeanyiChukwu Okwuriki (KUD/10218/C)" at bounding box center [335, 269] width 255 height 41
copy td "KUD/10218/C"
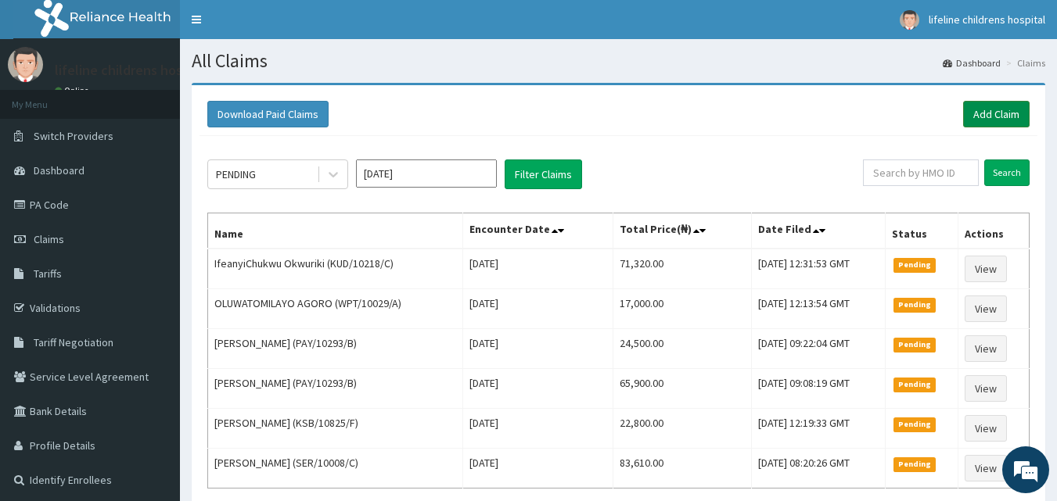
click at [982, 113] on link "Add Claim" at bounding box center [996, 114] width 67 height 27
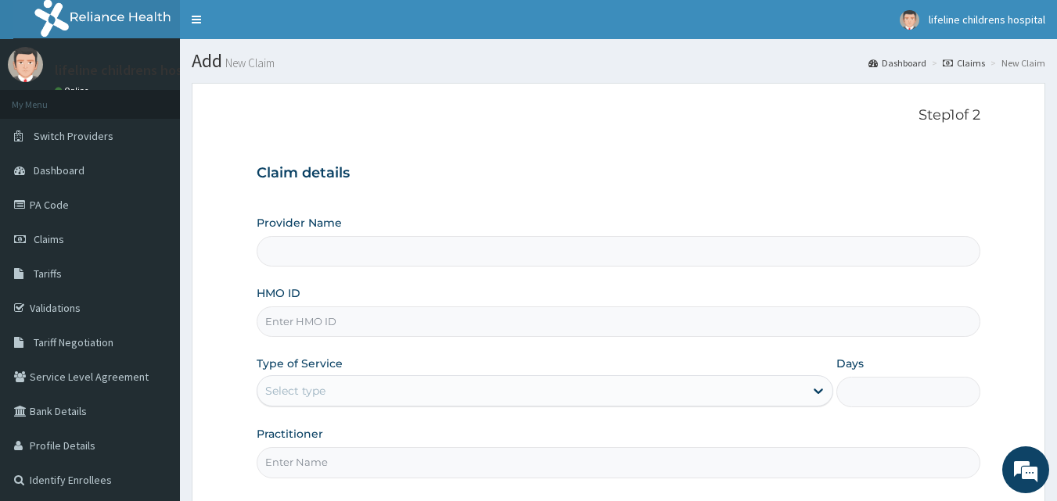
type input "Lifeline Children Hospital - [GEOGRAPHIC_DATA]"
click at [598, 319] on input "HMO ID" at bounding box center [619, 322] width 724 height 31
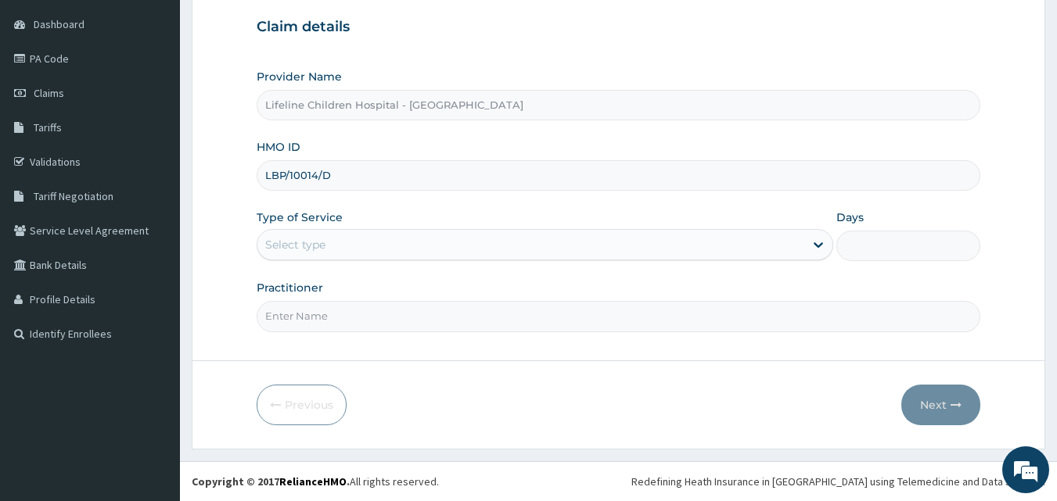
type input "LBP/10014/D"
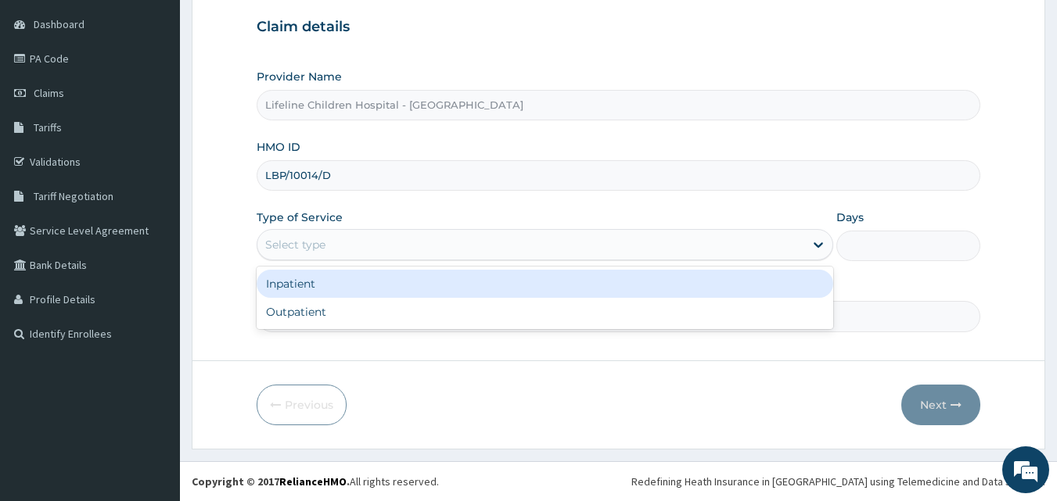
click at [589, 250] on div "Select type" at bounding box center [530, 244] width 547 height 25
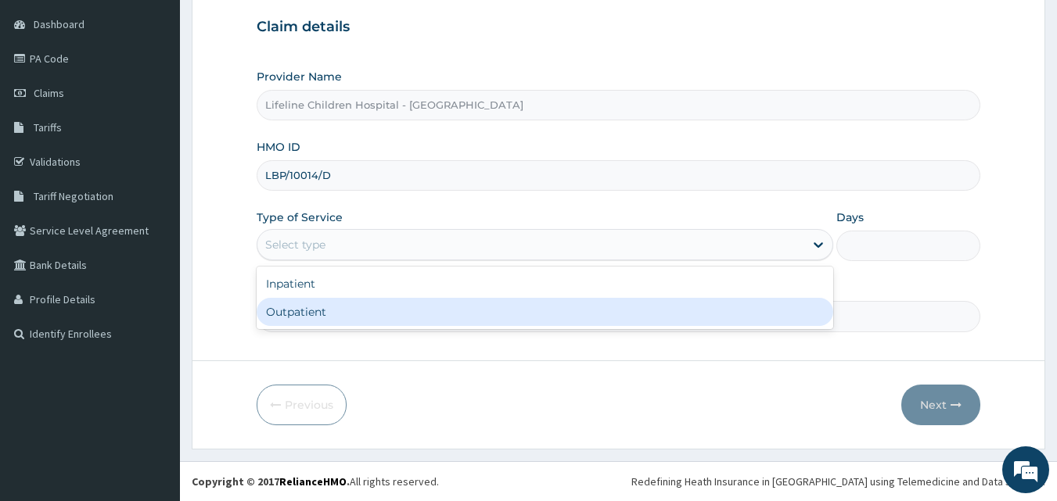
click at [418, 315] on div "Outpatient" at bounding box center [545, 312] width 577 height 28
type input "1"
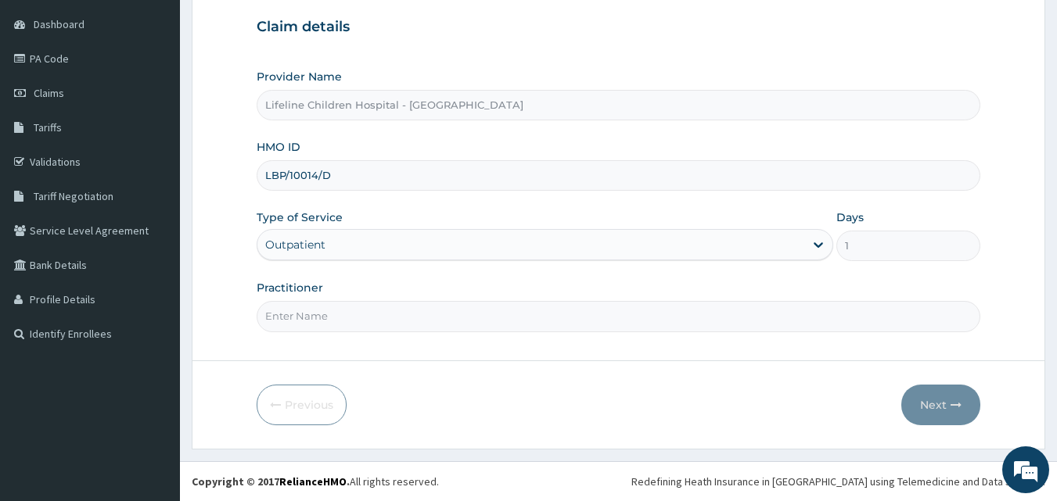
click at [418, 315] on input "Practitioner" at bounding box center [619, 316] width 724 height 31
type input "DR [PERSON_NAME]"
click at [940, 403] on button "Next" at bounding box center [940, 405] width 79 height 41
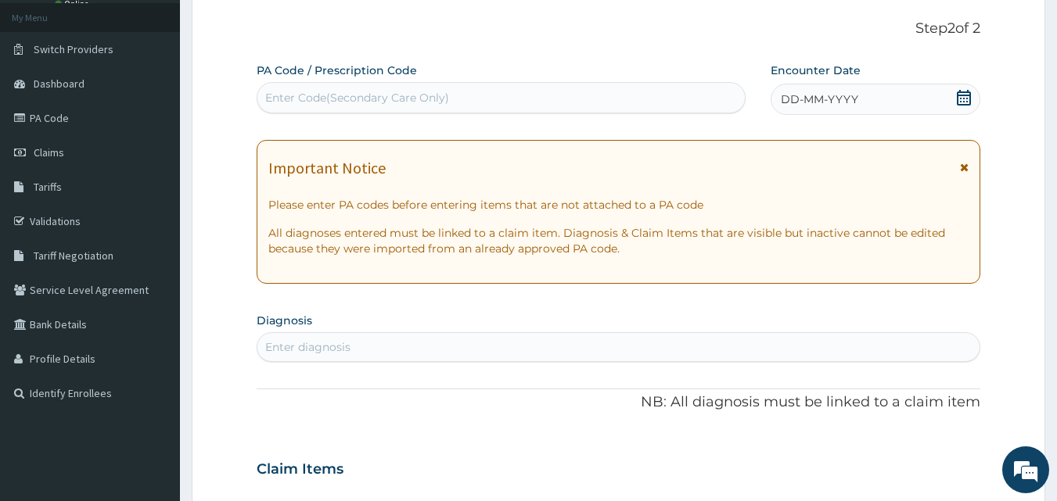
scroll to position [80, 0]
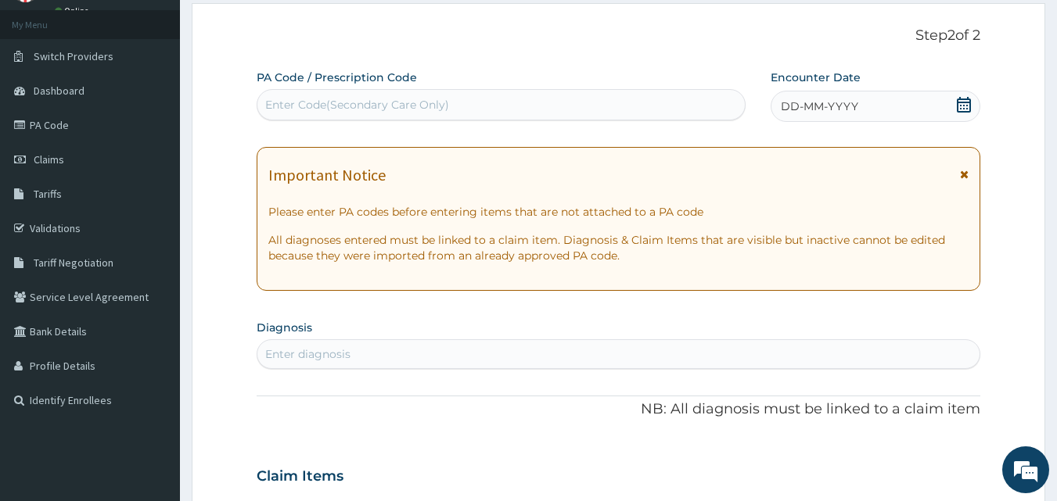
click at [588, 109] on div "Enter Code(Secondary Care Only)" at bounding box center [501, 104] width 488 height 25
paste input "PA/D8EB09"
type input "PA/D8EB09"
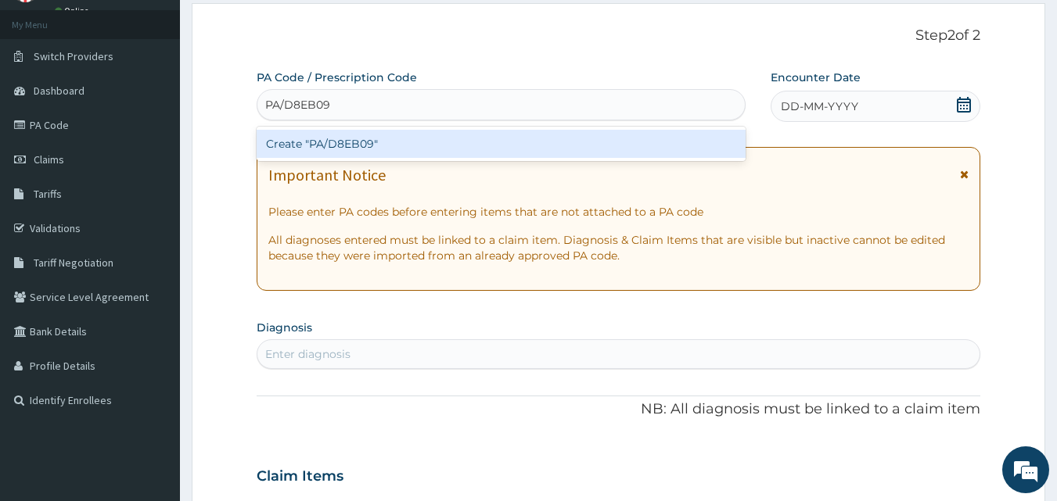
click at [322, 147] on div "Create "PA/D8EB09"" at bounding box center [502, 144] width 490 height 28
